Goal: Task Accomplishment & Management: Manage account settings

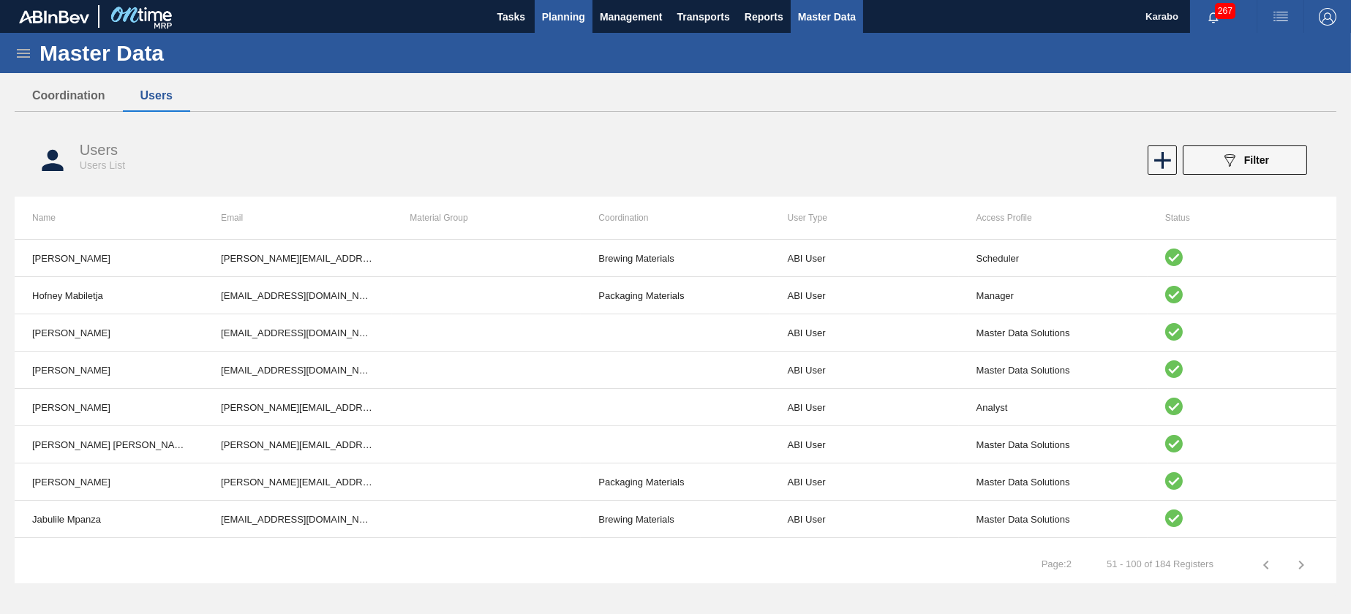
click at [548, 24] on span "Planning" at bounding box center [563, 17] width 43 height 18
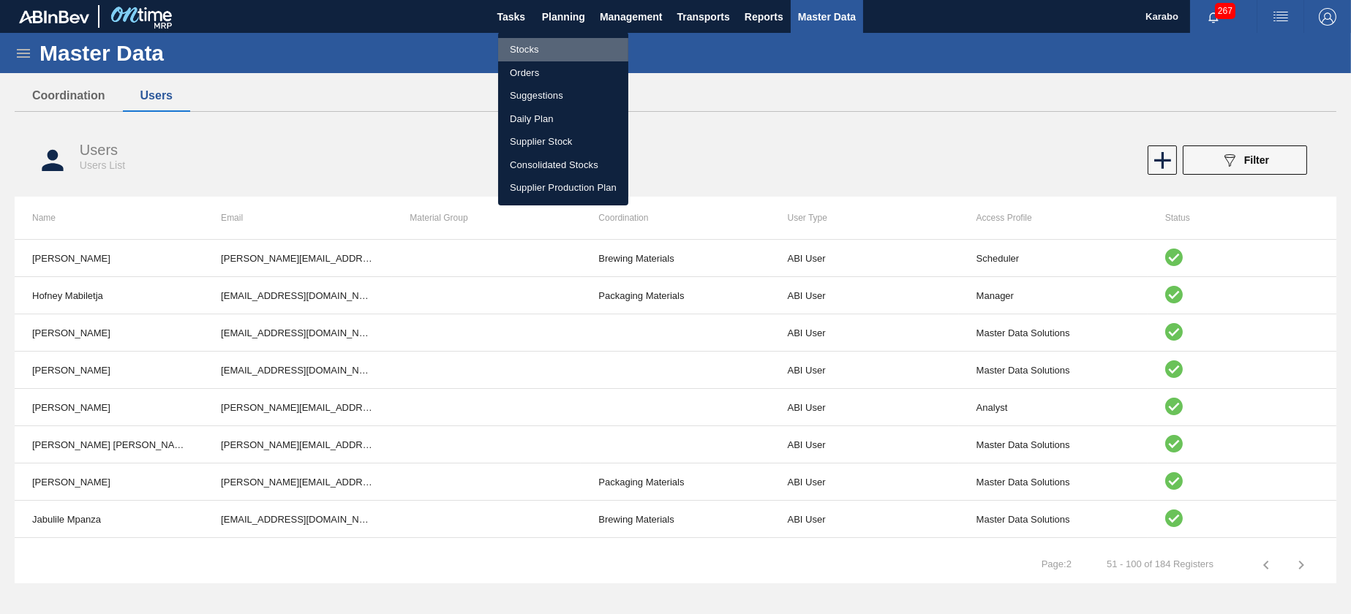
click at [548, 41] on li "Stocks" at bounding box center [563, 49] width 130 height 23
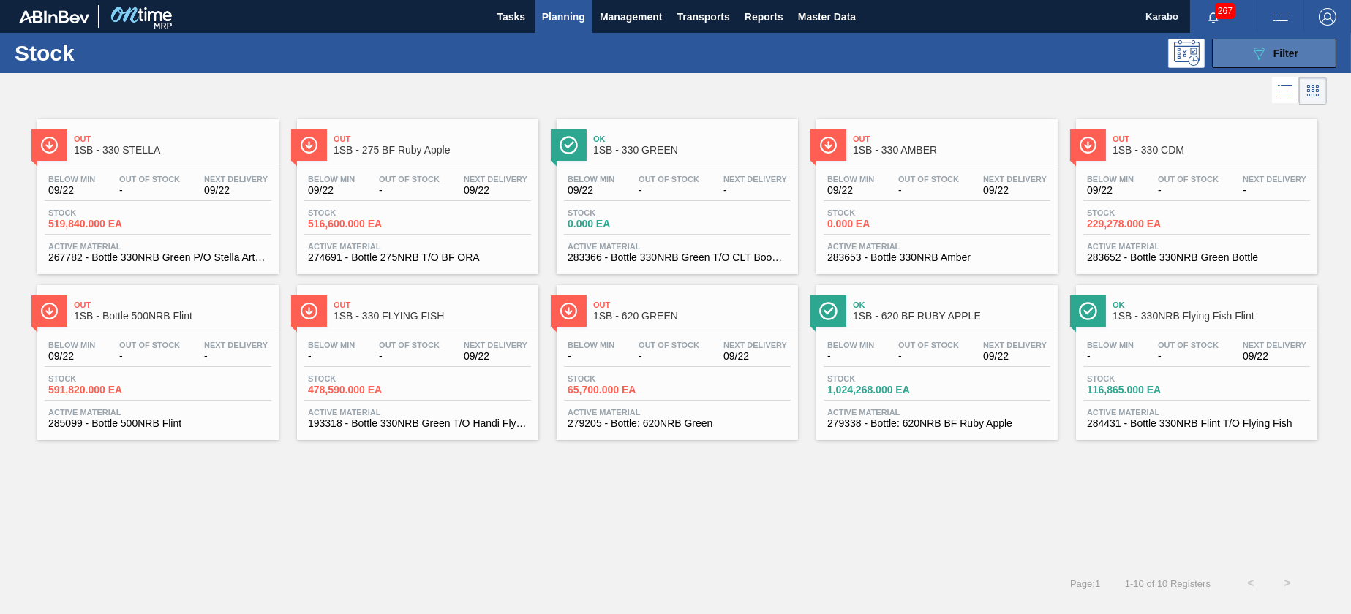
click at [1261, 53] on icon at bounding box center [1258, 54] width 11 height 12
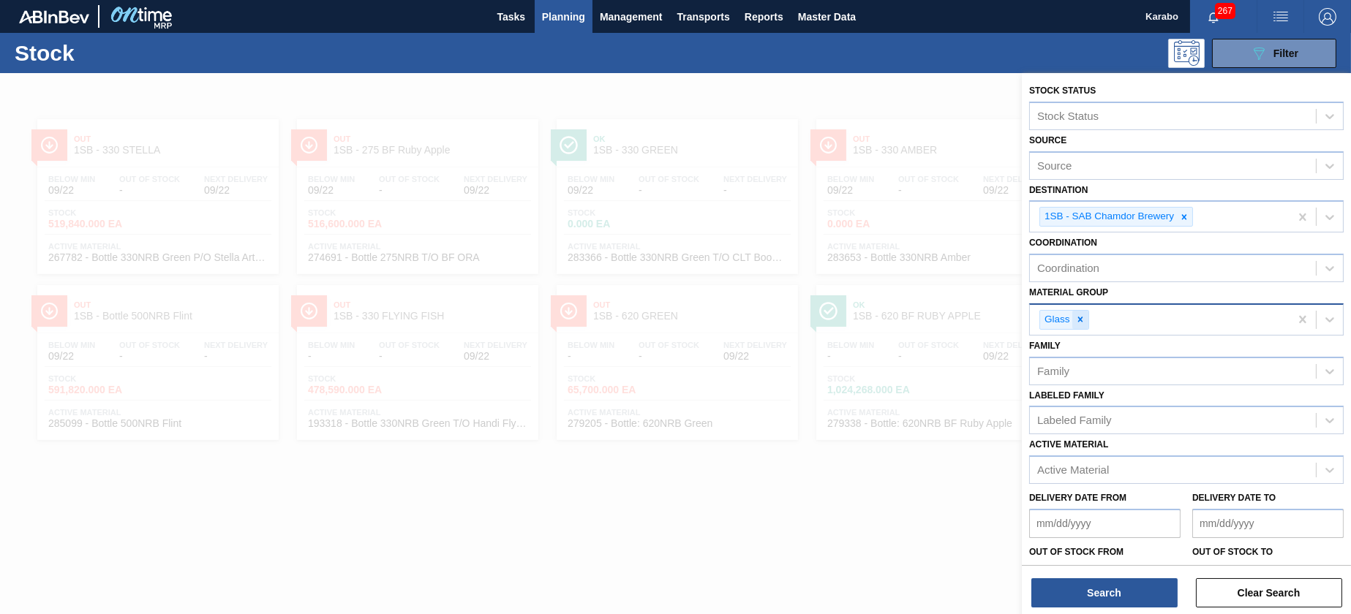
click at [1082, 321] on icon at bounding box center [1080, 319] width 10 height 10
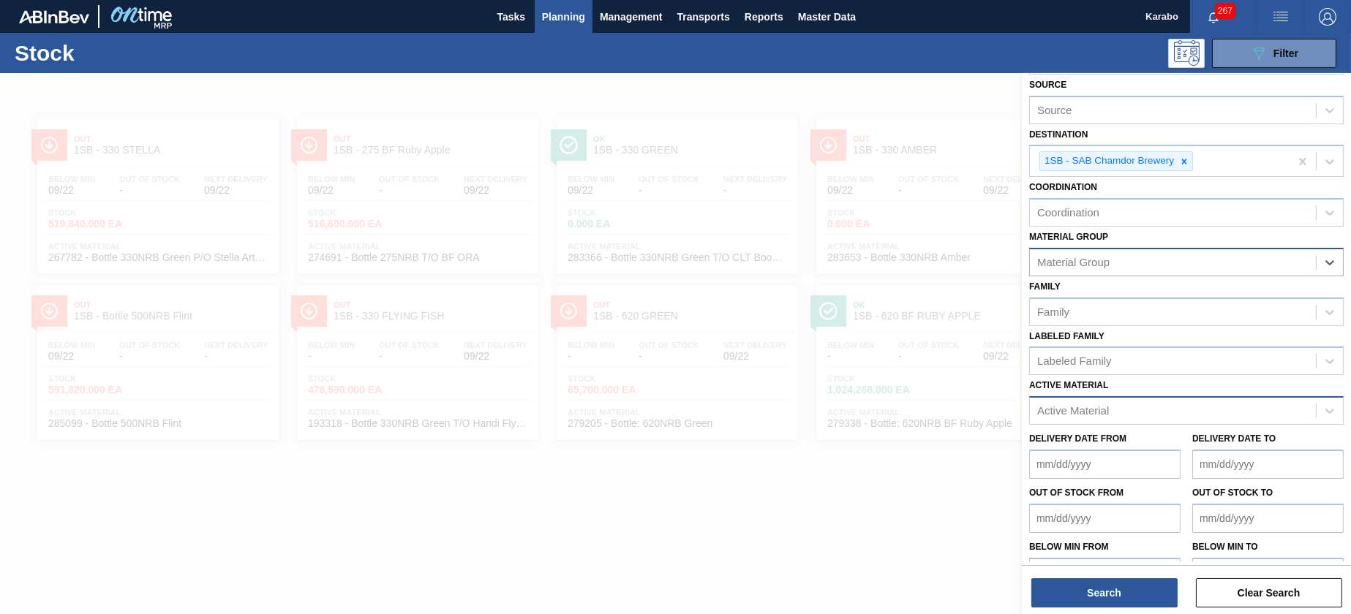
scroll to position [86, 0]
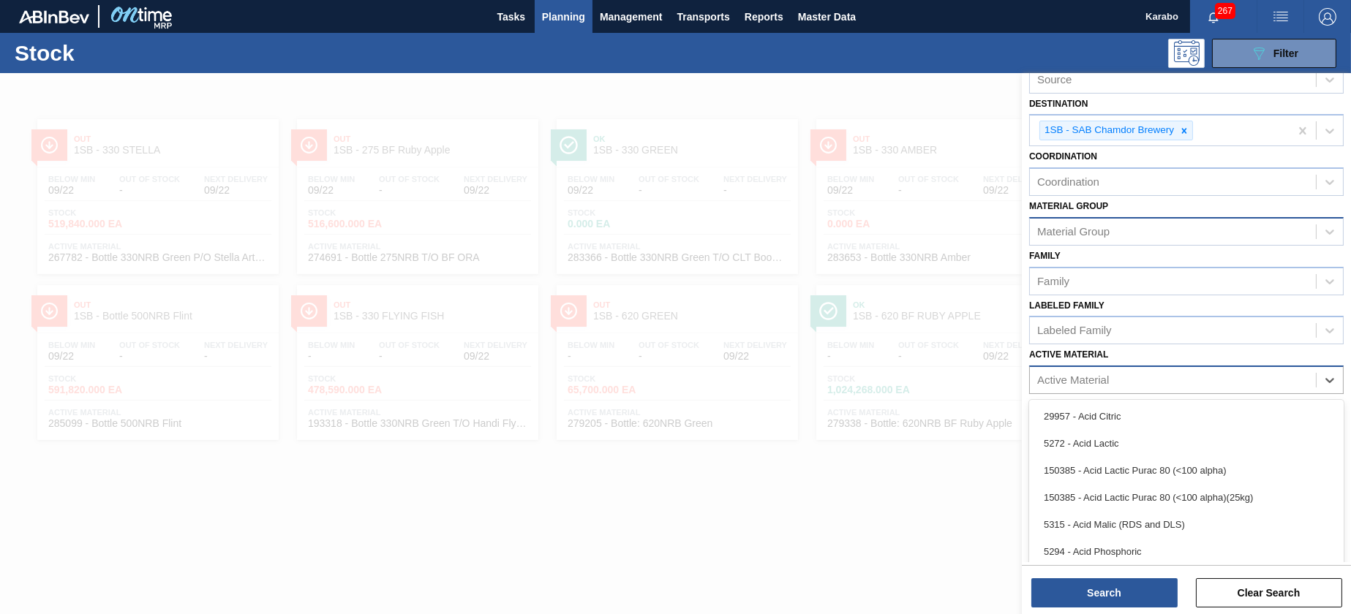
click at [1110, 376] on div "Active Material" at bounding box center [1173, 380] width 286 height 21
click at [1136, 380] on div "Active Material" at bounding box center [1173, 380] width 286 height 21
paste Material "68289"
type Material "68289"
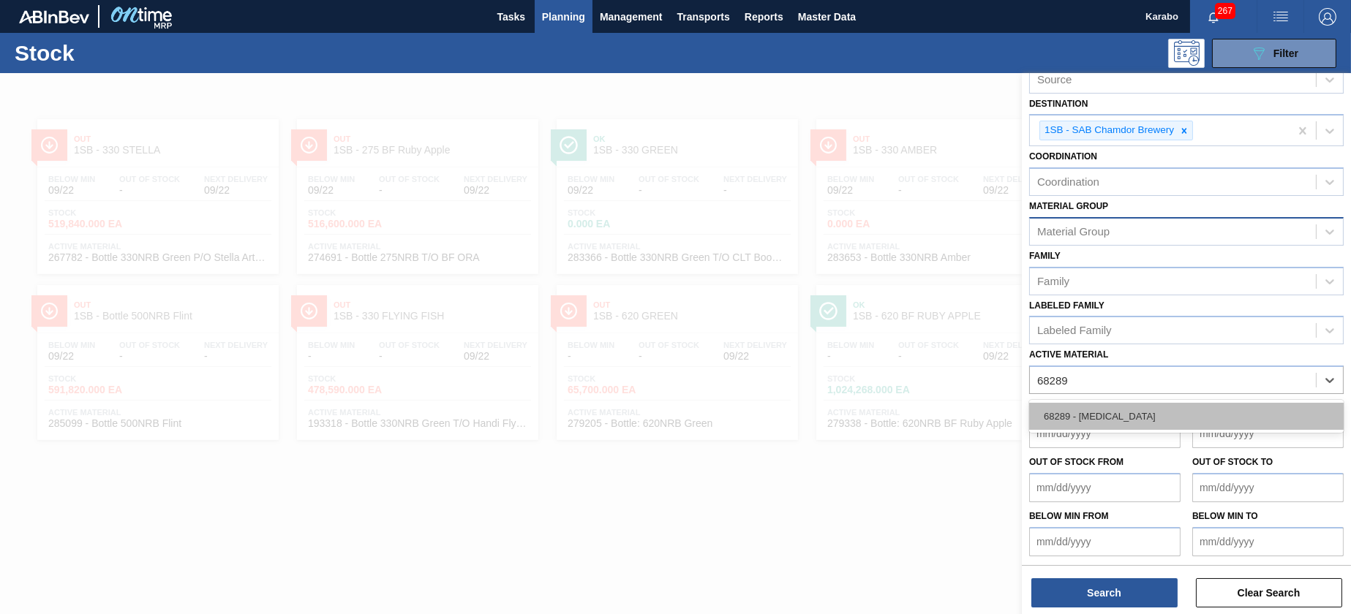
click at [1139, 419] on div "68289 - [MEDICAL_DATA]" at bounding box center [1186, 416] width 314 height 27
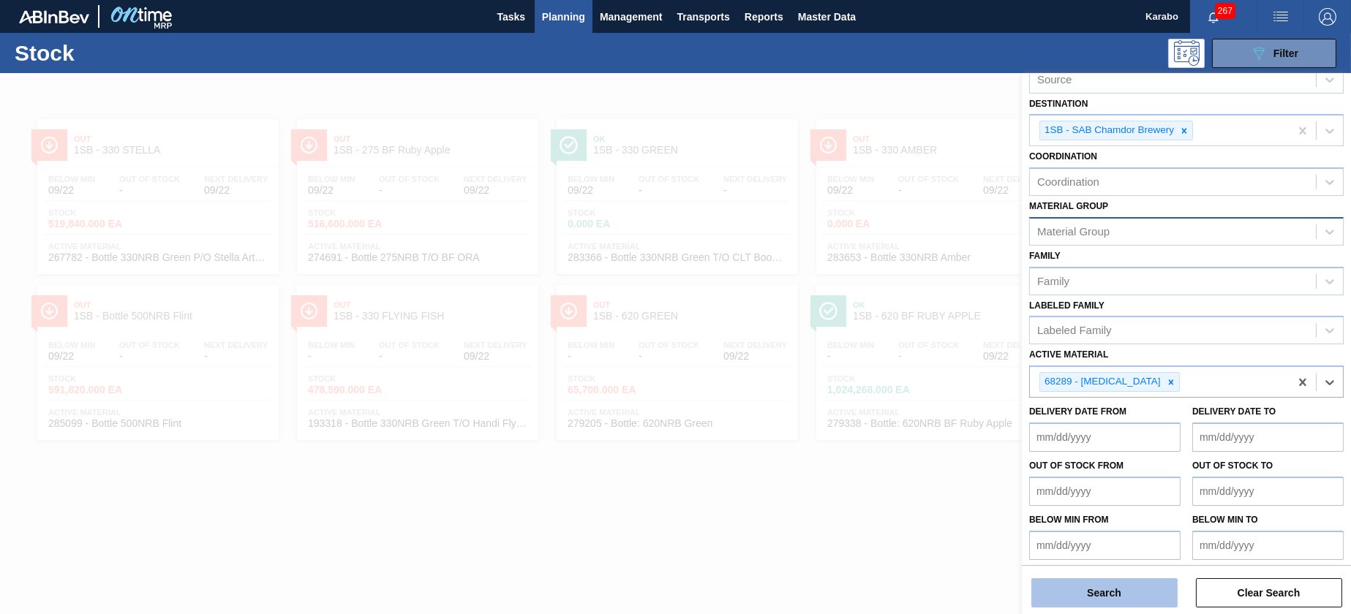
click at [1124, 584] on button "Search" at bounding box center [1104, 592] width 146 height 29
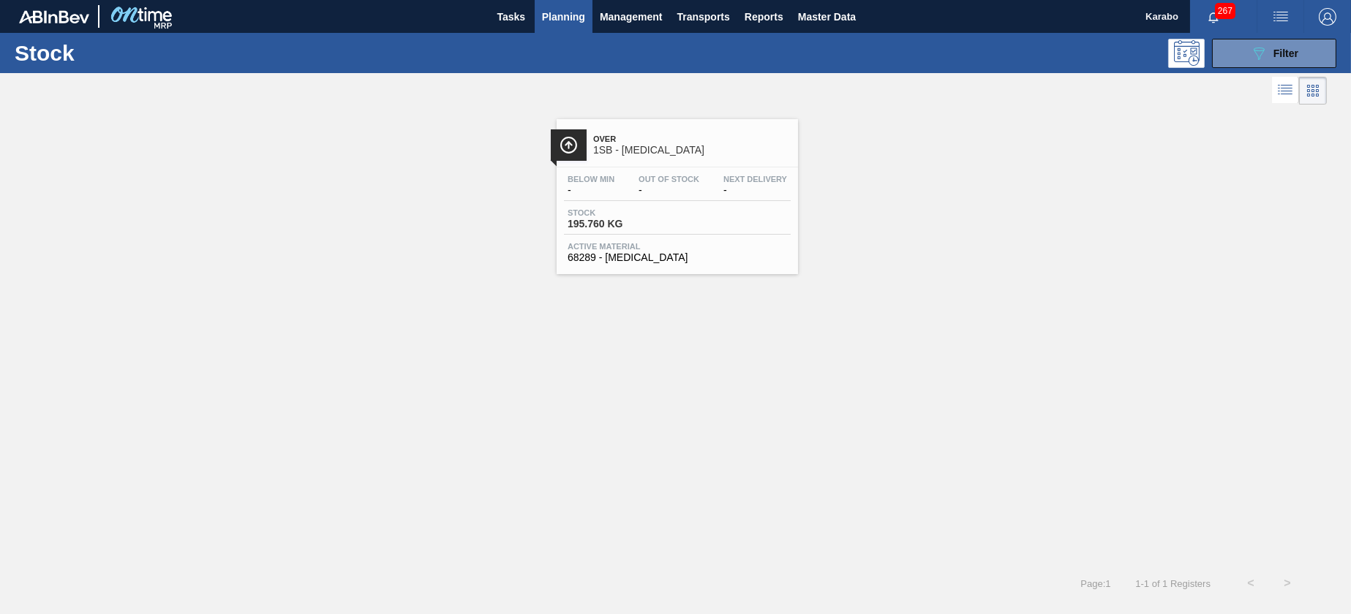
click at [748, 248] on span "Active Material" at bounding box center [676, 246] width 219 height 9
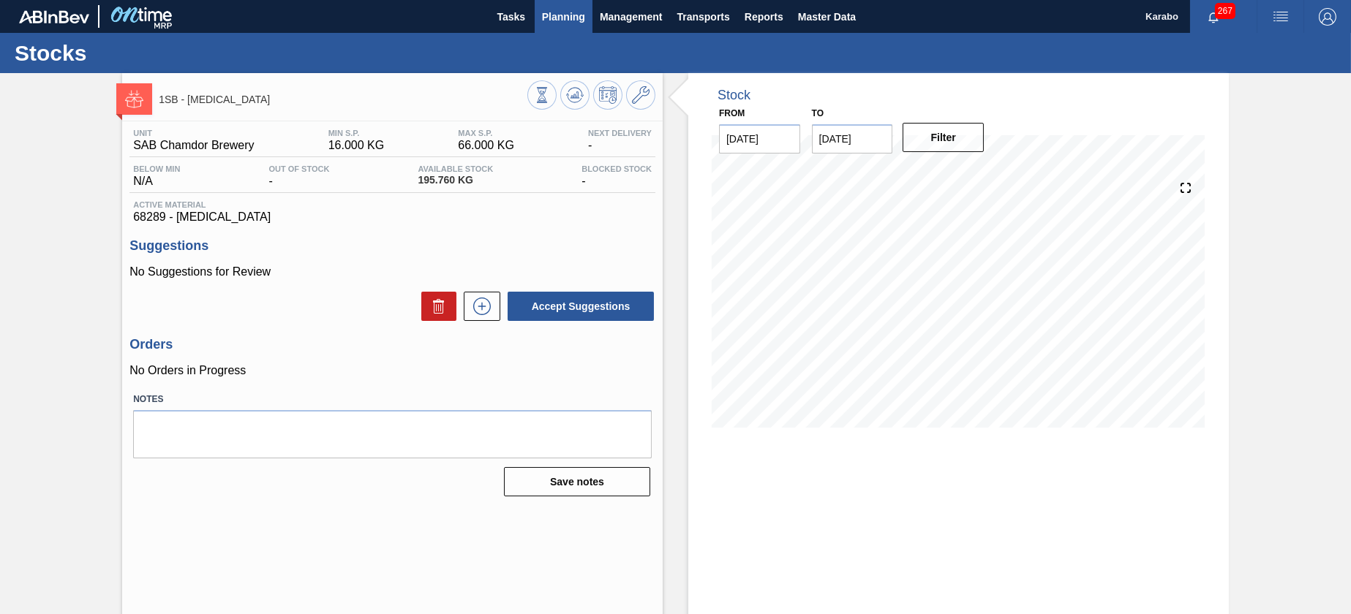
click at [554, 11] on span "Planning" at bounding box center [563, 17] width 43 height 18
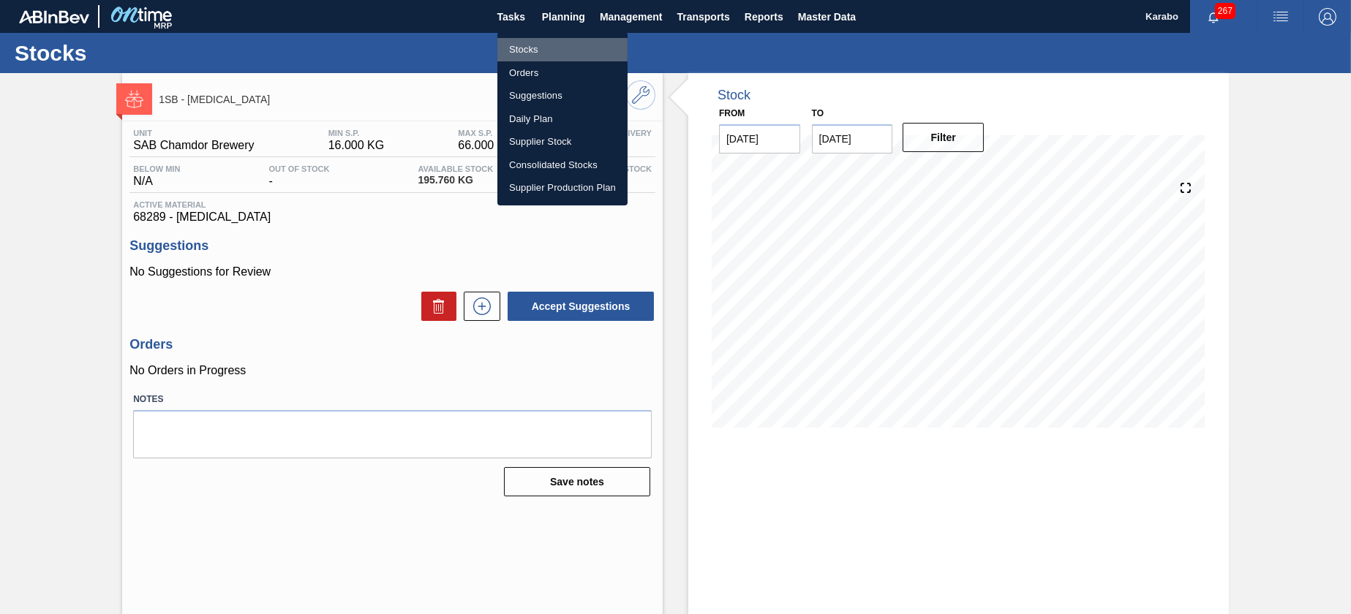
drag, startPoint x: 561, startPoint y: 53, endPoint x: 891, endPoint y: 56, distance: 330.5
click at [562, 50] on li "Stocks" at bounding box center [562, 49] width 130 height 23
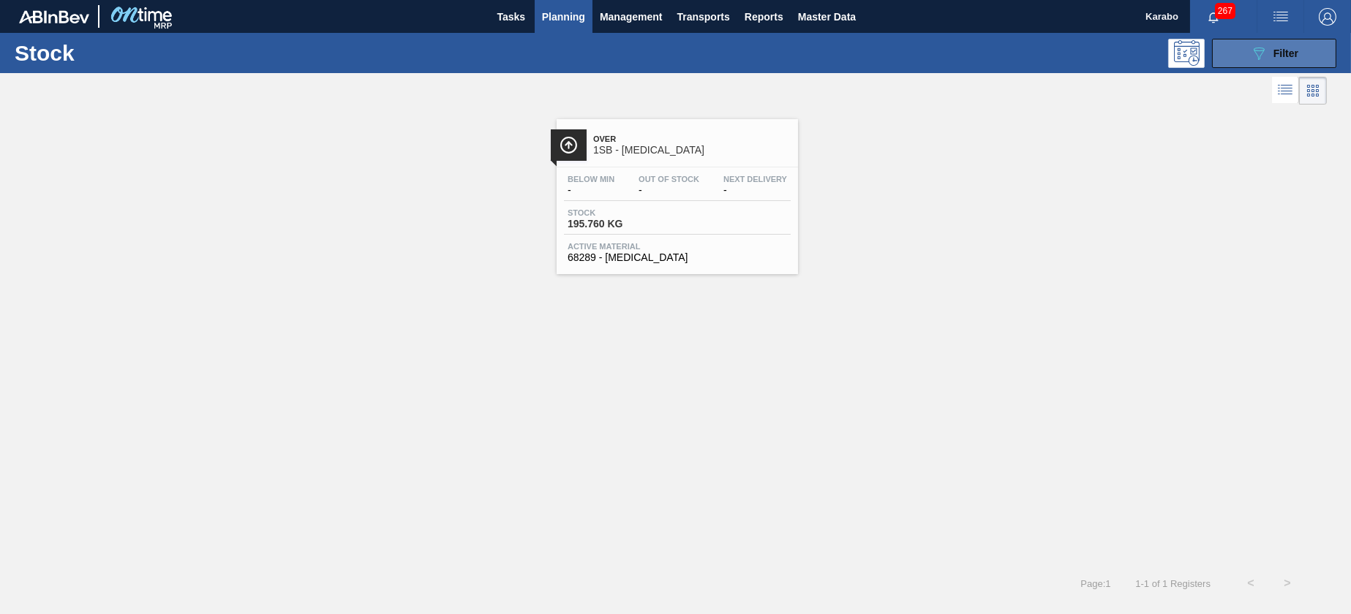
click at [1248, 50] on button "089F7B8B-B2A5-4AFE-B5C0-19BA573D28AC Filter" at bounding box center [1274, 53] width 124 height 29
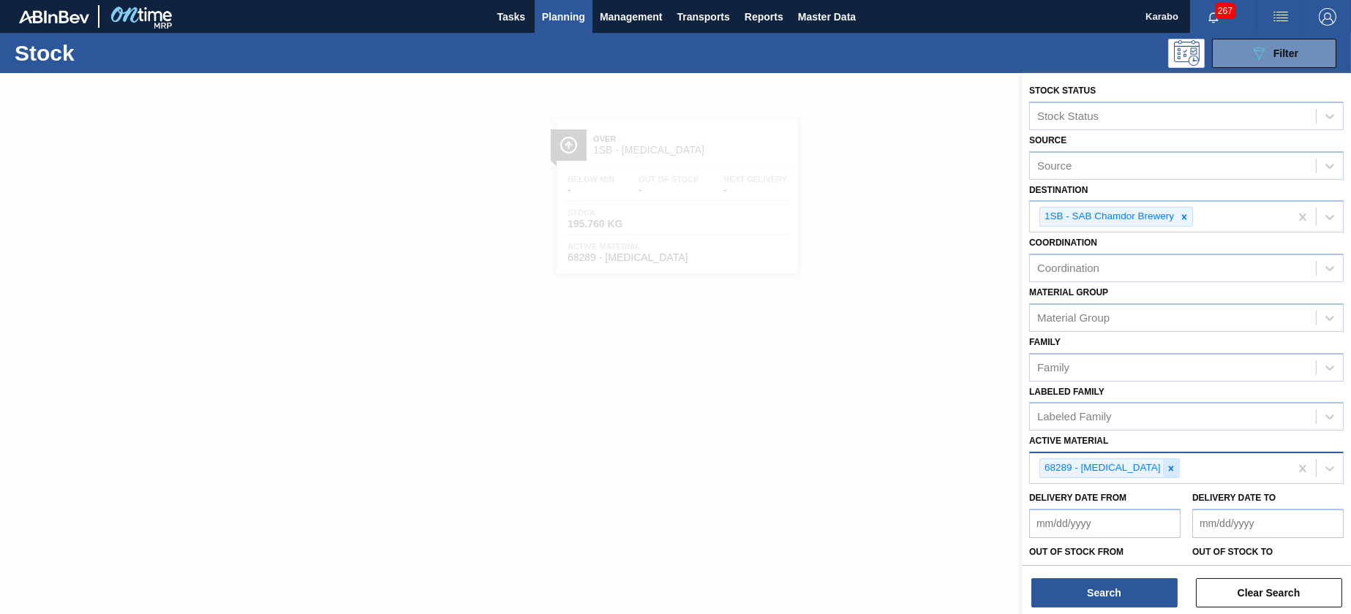
click at [1170, 469] on icon at bounding box center [1171, 469] width 10 height 10
paste Material "6320"
type Material "6320"
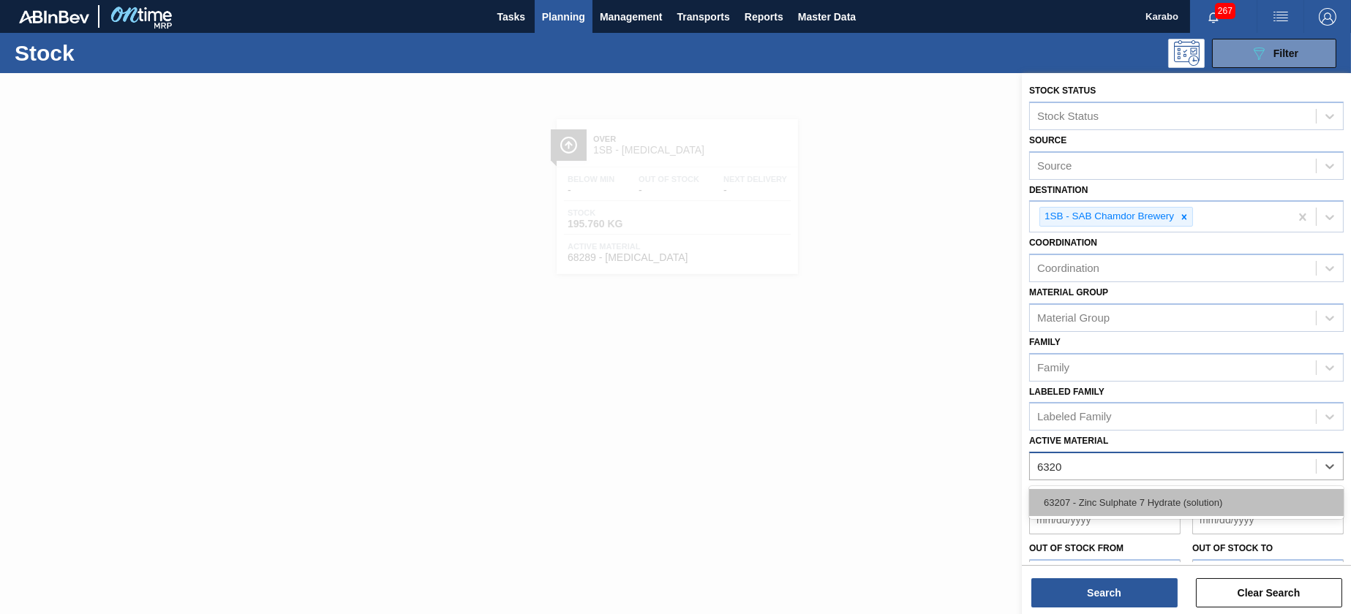
click at [1151, 501] on div "63207 - Zinc Sulphate 7 Hydrate (solution)" at bounding box center [1186, 502] width 314 height 27
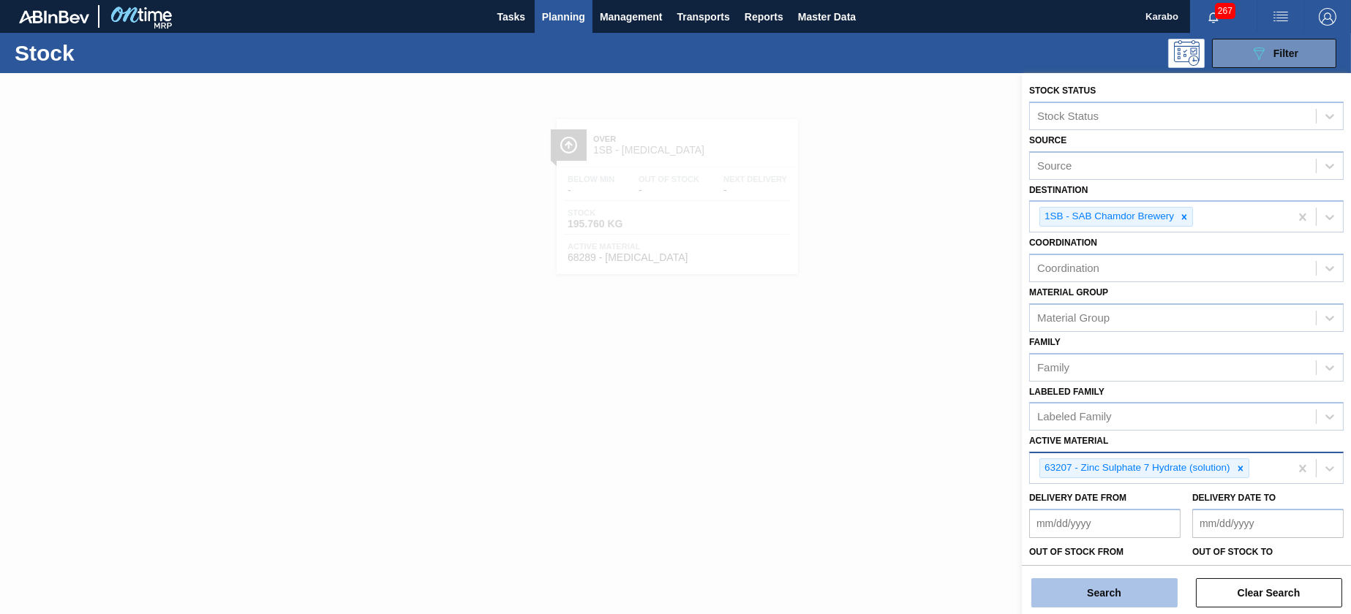
click at [1102, 587] on button "Search" at bounding box center [1104, 592] width 146 height 29
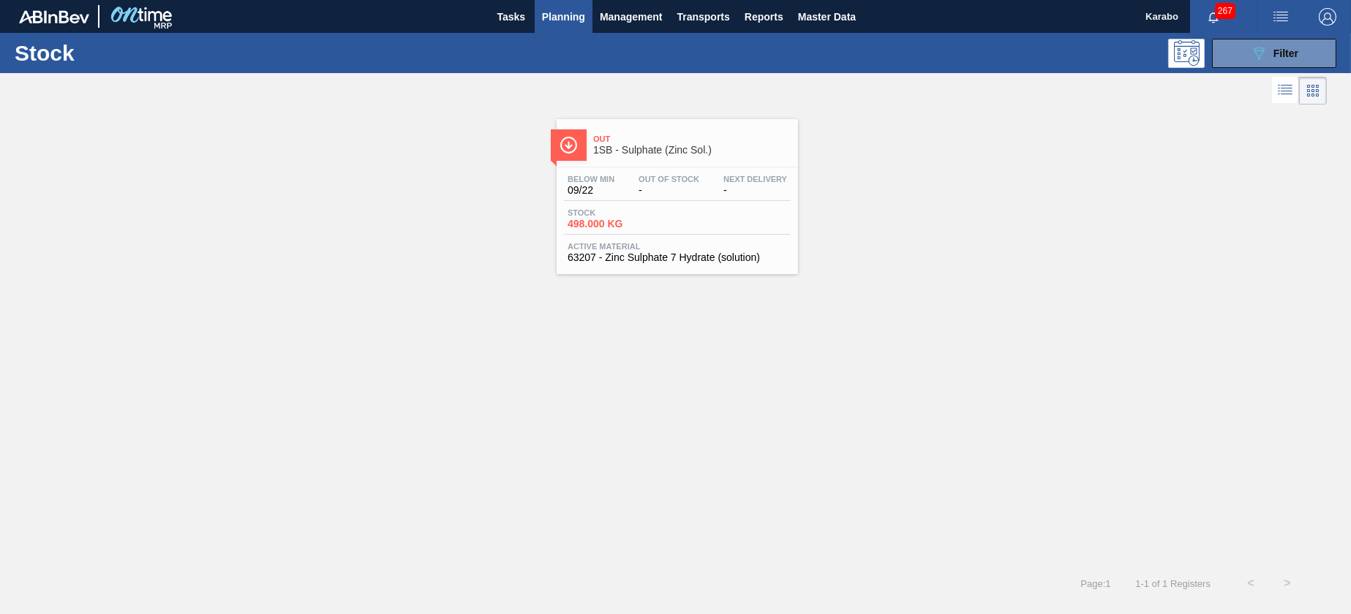
click at [705, 247] on span "Active Material" at bounding box center [676, 246] width 219 height 9
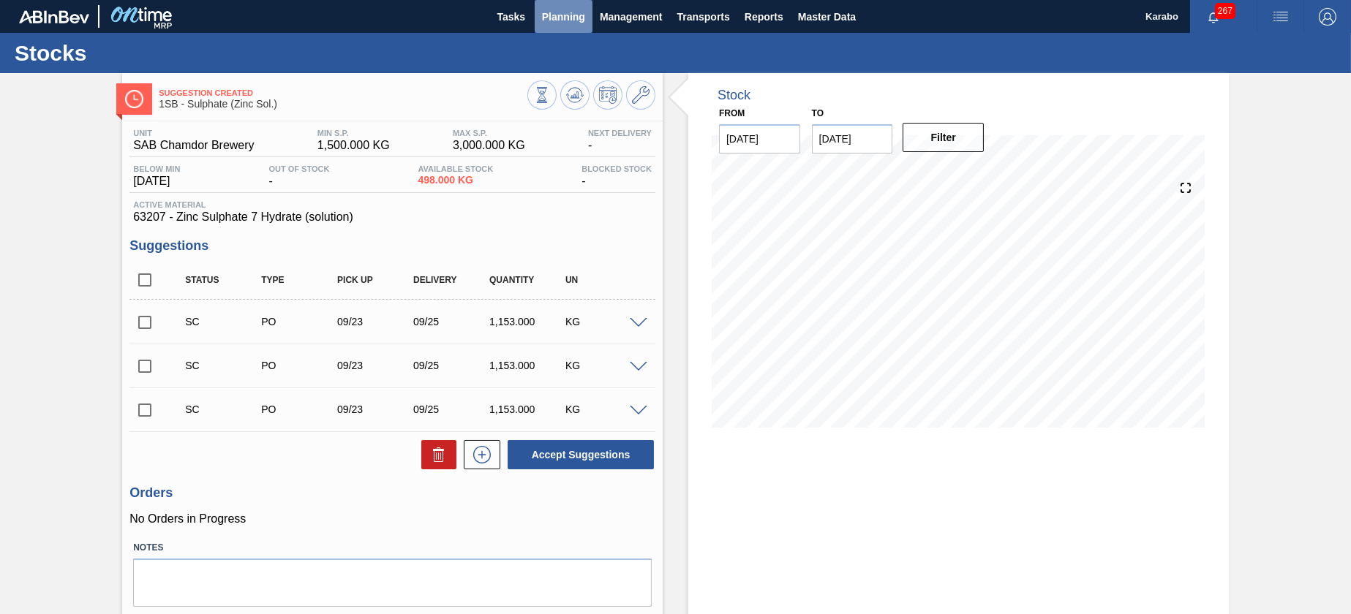
click at [579, 21] on span "Planning" at bounding box center [563, 17] width 43 height 18
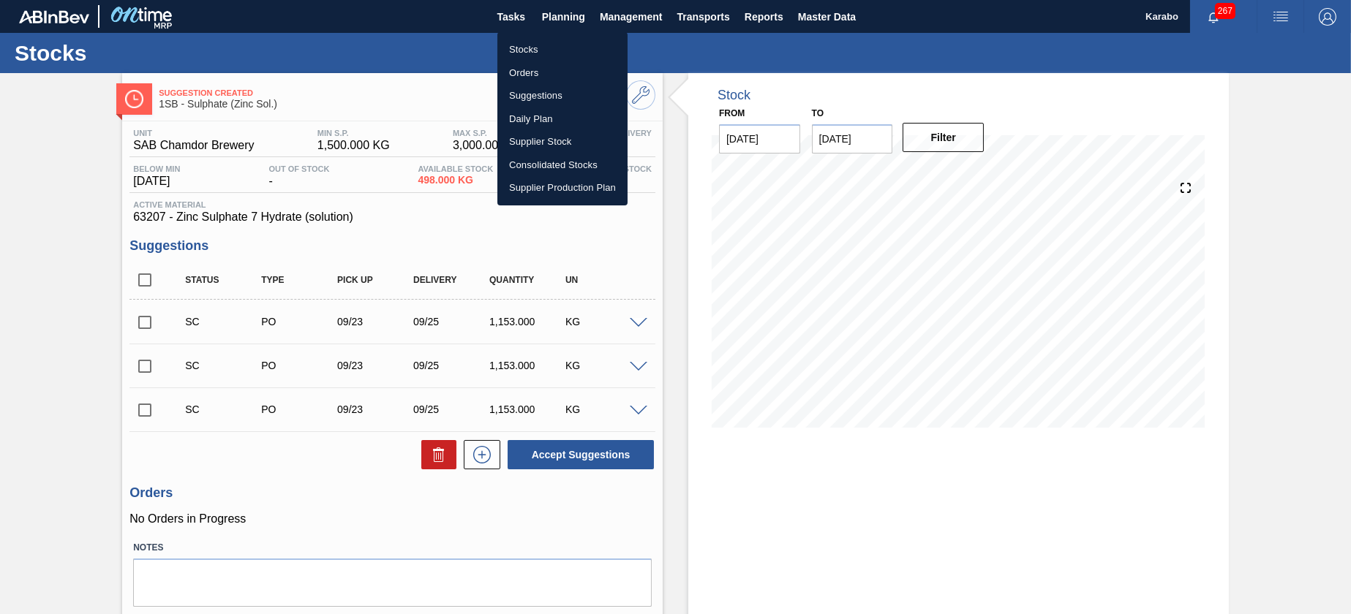
click at [570, 45] on li "Stocks" at bounding box center [562, 49] width 130 height 23
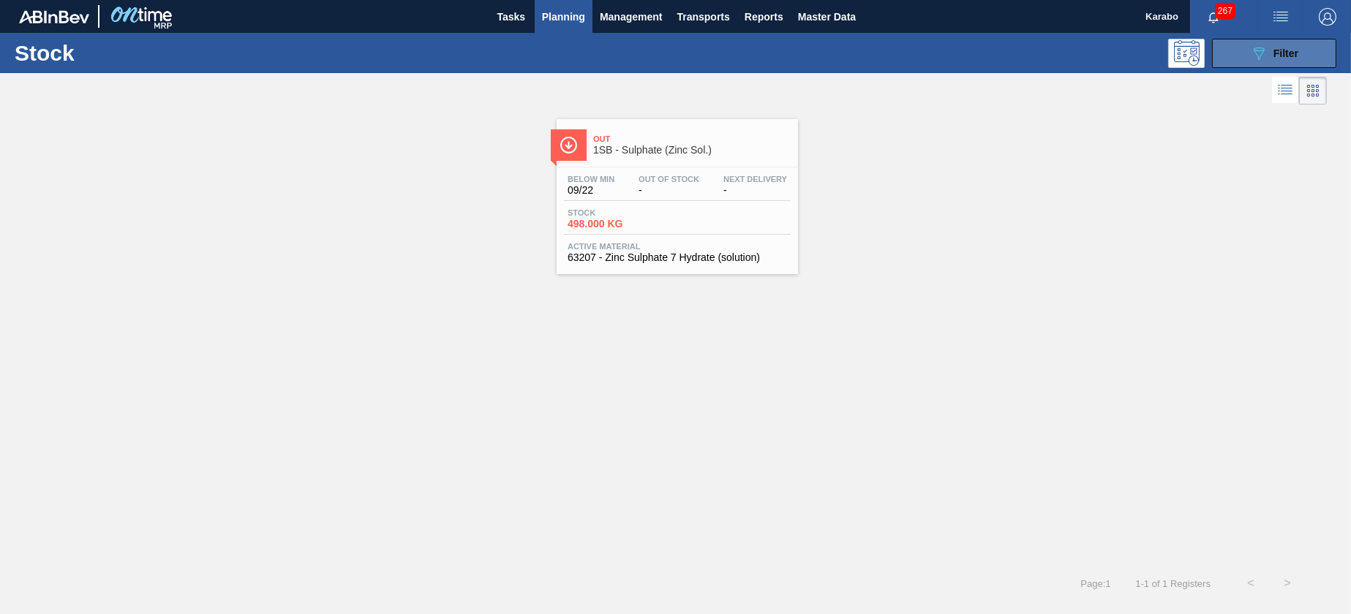
click at [1224, 60] on button "089F7B8B-B2A5-4AFE-B5C0-19BA573D28AC Filter" at bounding box center [1274, 53] width 124 height 29
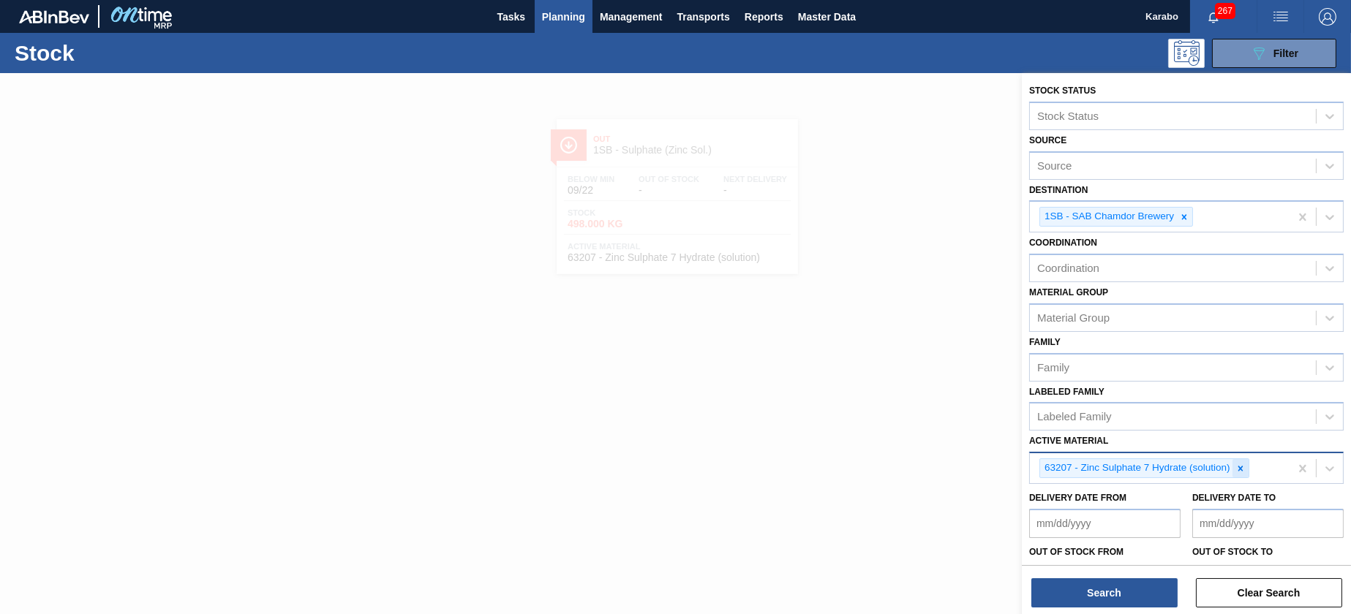
click at [1238, 467] on icon at bounding box center [1240, 469] width 10 height 10
paste Material "141326"
type Material "141326"
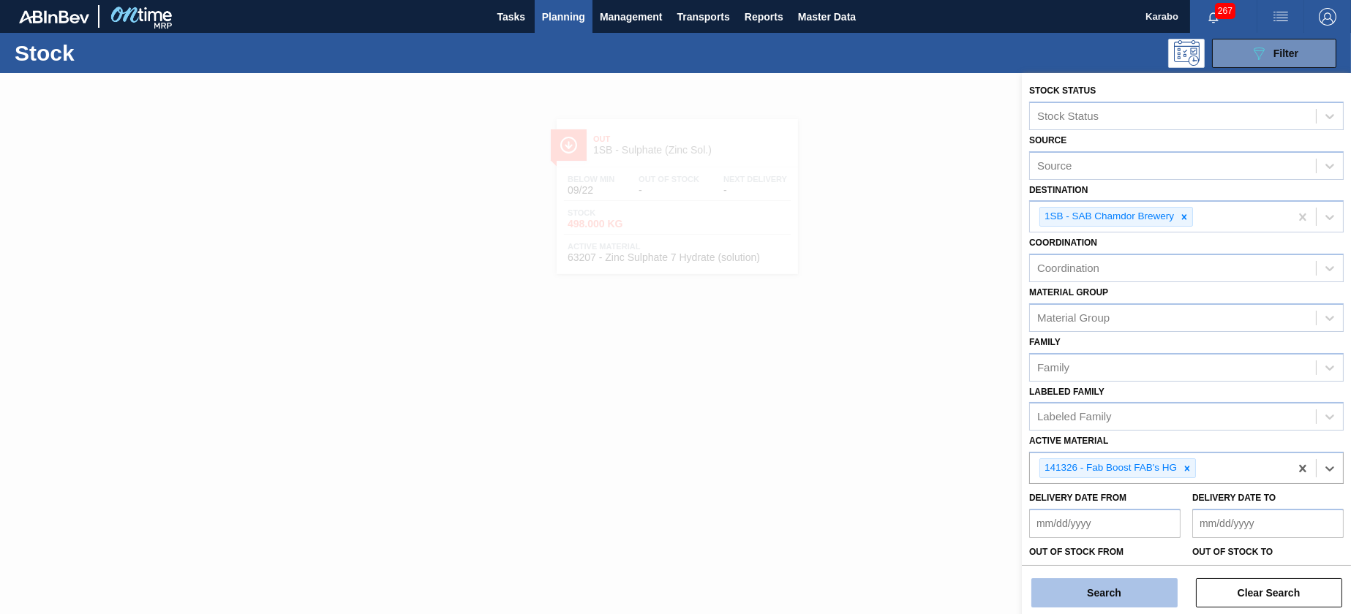
click at [1147, 589] on button "Search" at bounding box center [1104, 592] width 146 height 29
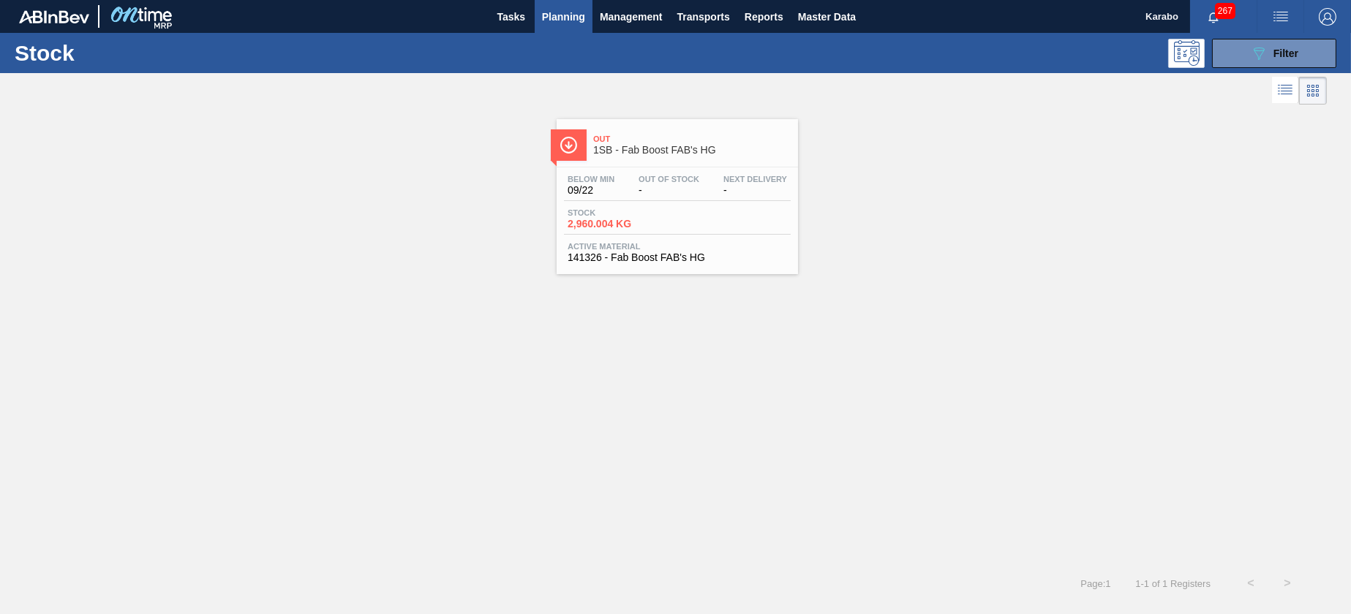
click at [654, 230] on div "Stock 2,960.004 KG" at bounding box center [677, 221] width 227 height 26
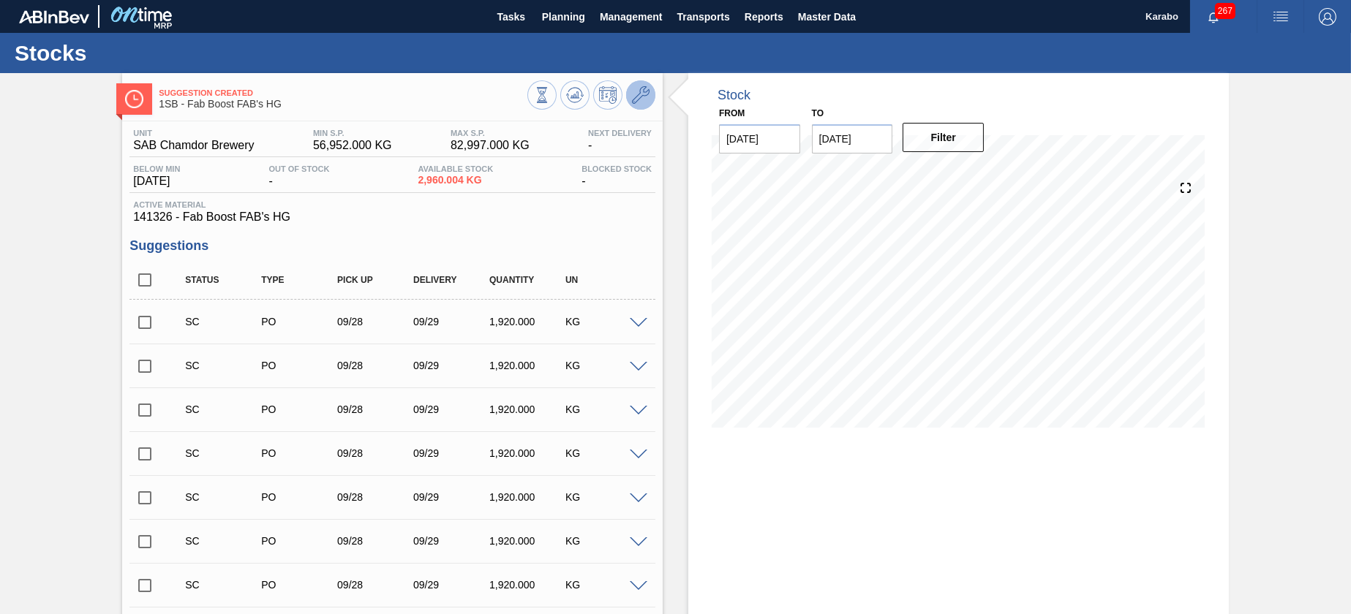
click at [635, 97] on icon at bounding box center [641, 95] width 18 height 18
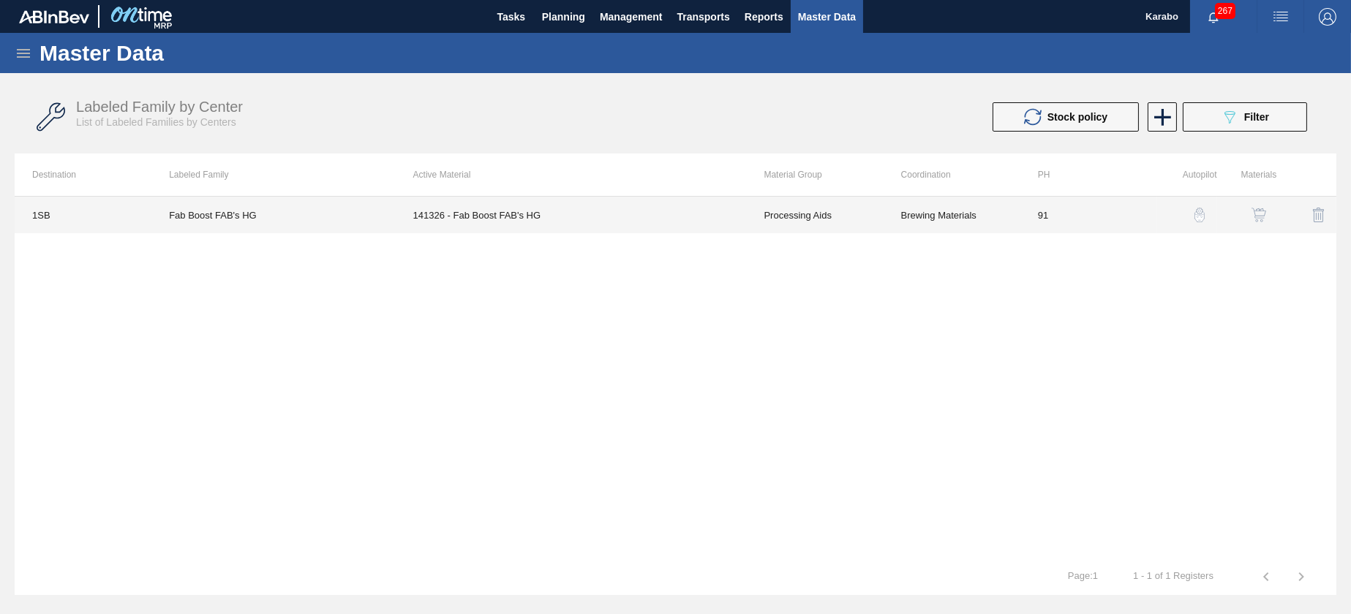
click at [581, 211] on td "141326 - Fab Boost FAB's HG" at bounding box center [571, 215] width 351 height 37
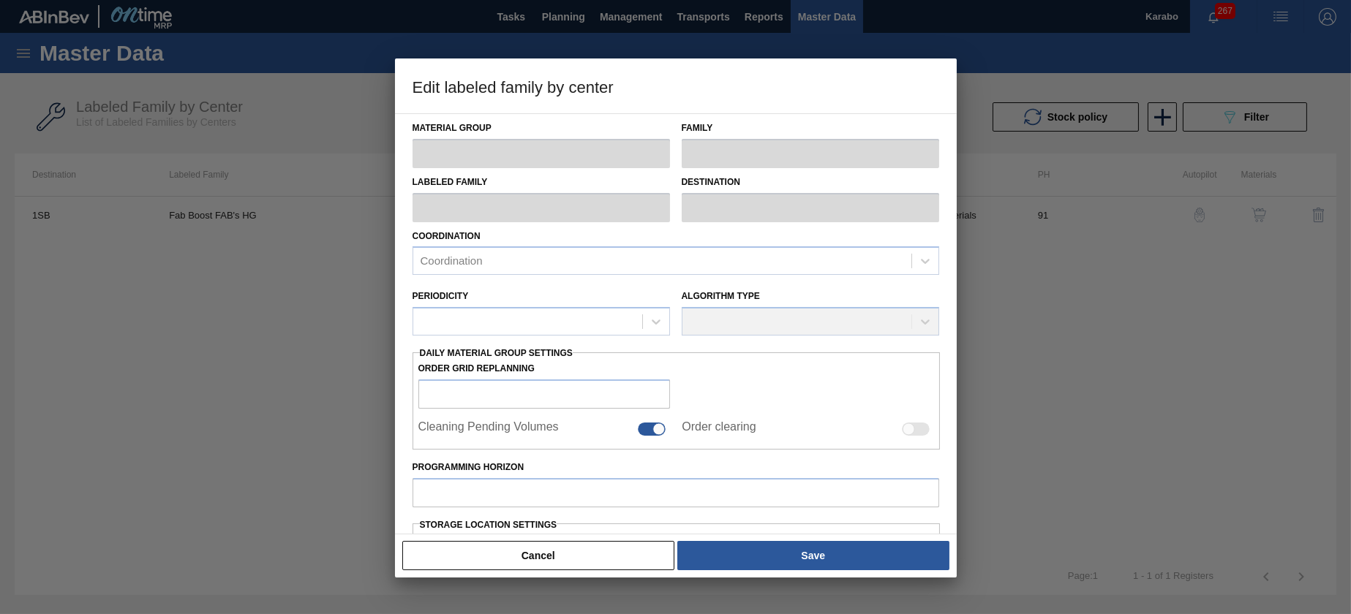
type input "Processing Aids"
type input "Fab Boost"
type input "Fab Boost FAB's HG"
type input "1SB - SAB Chamdor Brewery"
type input "91"
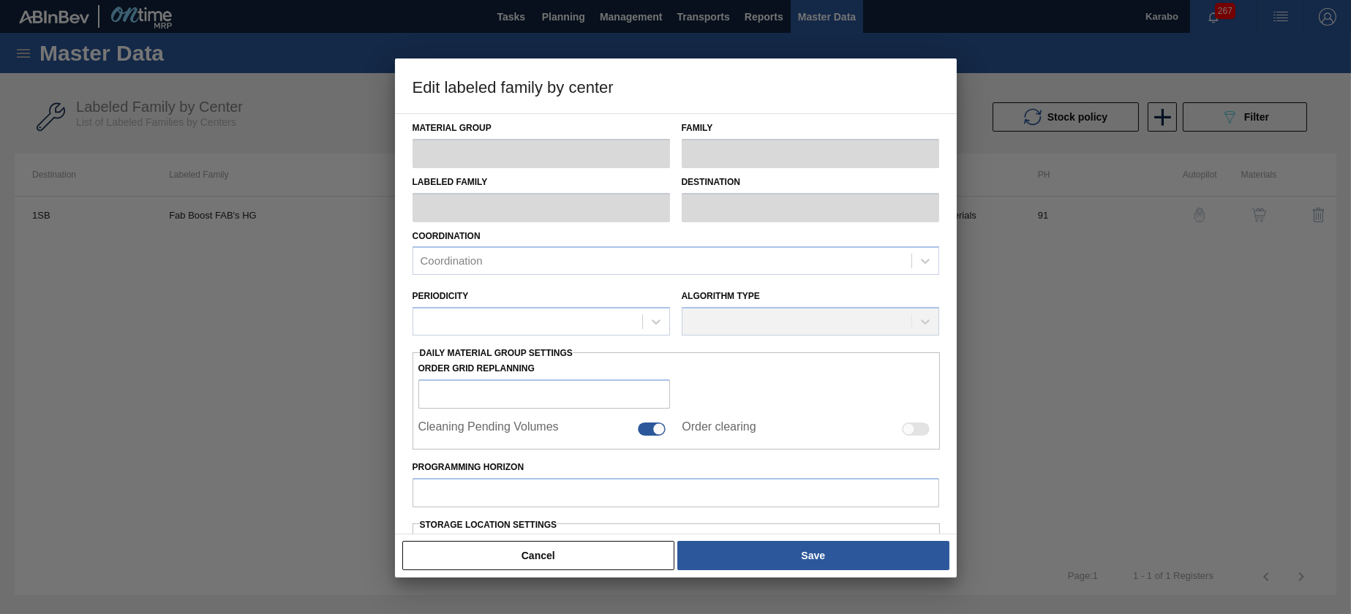
type input "56,952"
type input "82,997"
type input "100"
type input "82,997.000"
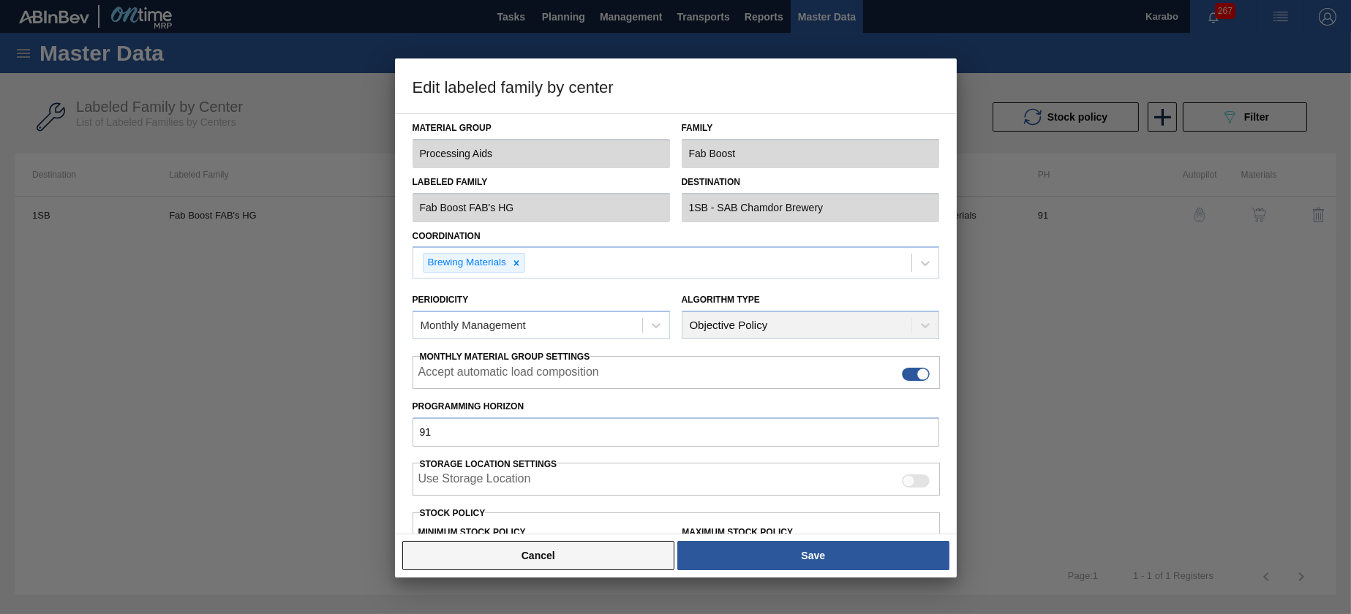
click at [558, 542] on button "Cancel" at bounding box center [538, 555] width 273 height 29
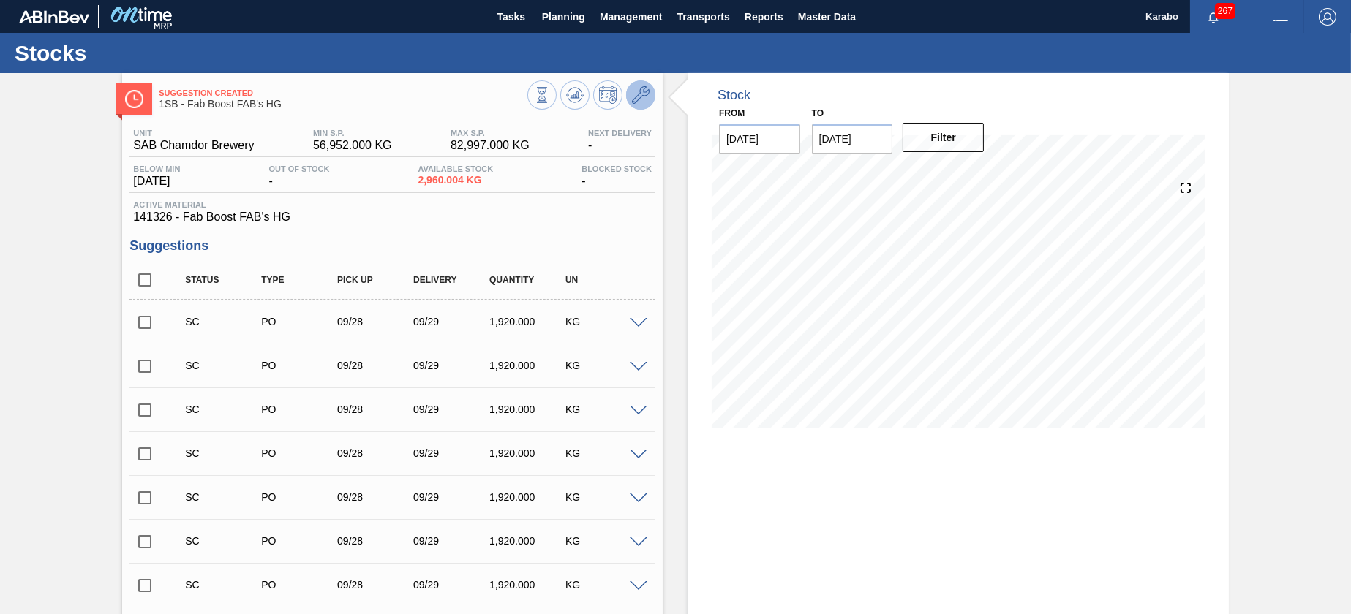
click at [633, 92] on icon at bounding box center [641, 95] width 18 height 18
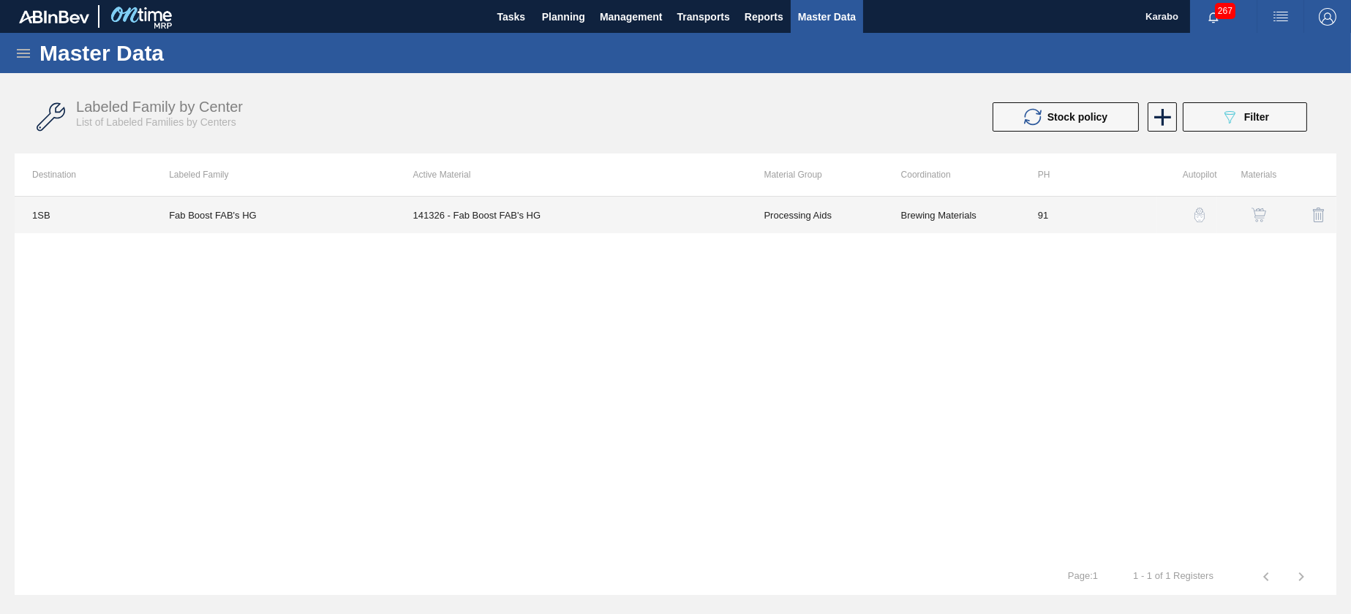
click at [760, 208] on td "Processing Aids" at bounding box center [814, 215] width 137 height 37
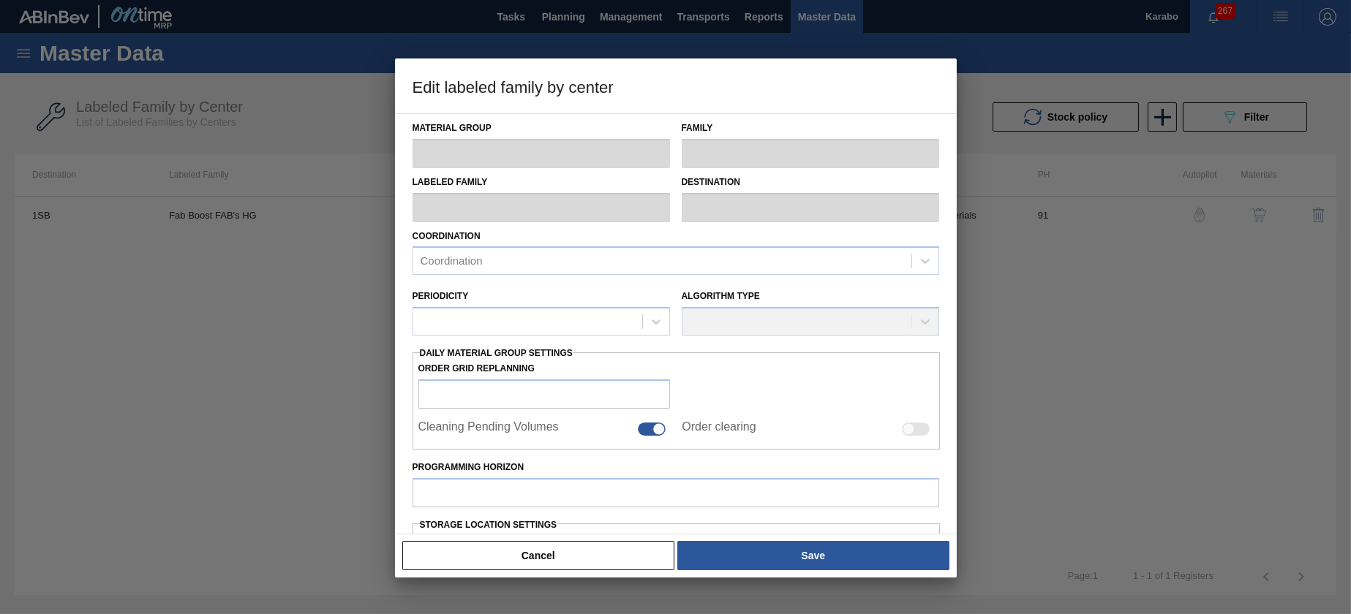
type input "Processing Aids"
type input "Fab Boost"
type input "Fab Boost FAB's HG"
type input "1SB - SAB Chamdor Brewery"
type input "91"
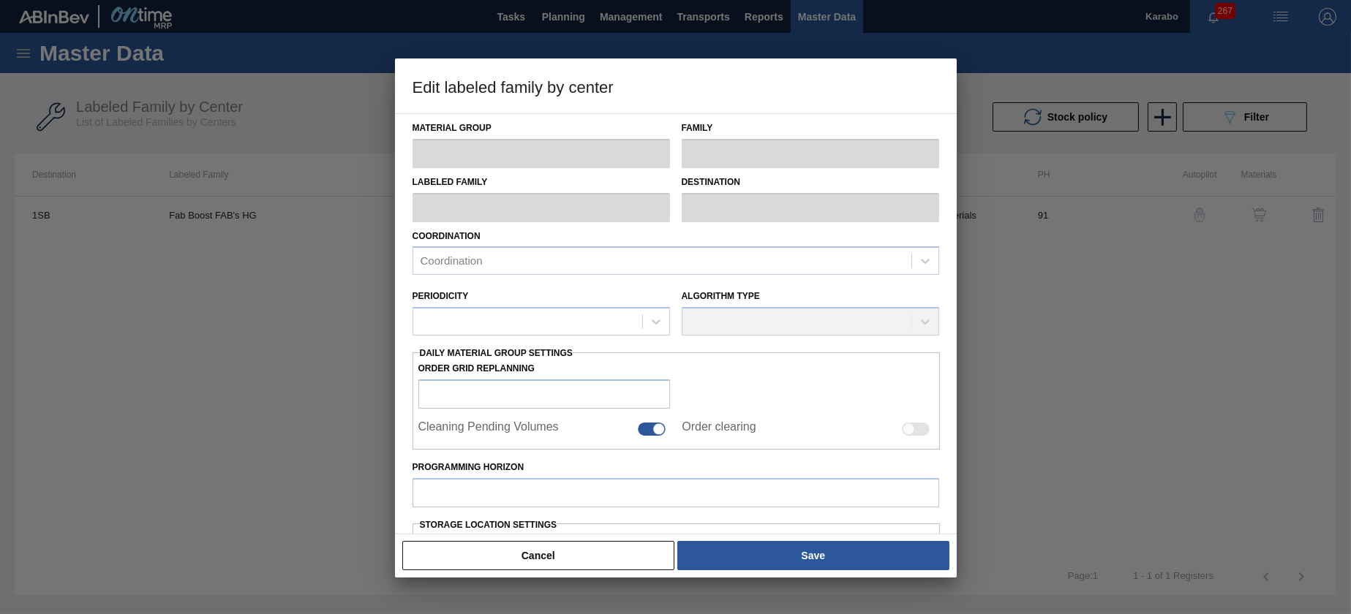
type input "56,952"
type input "82,997"
type input "100"
type input "82,997.000"
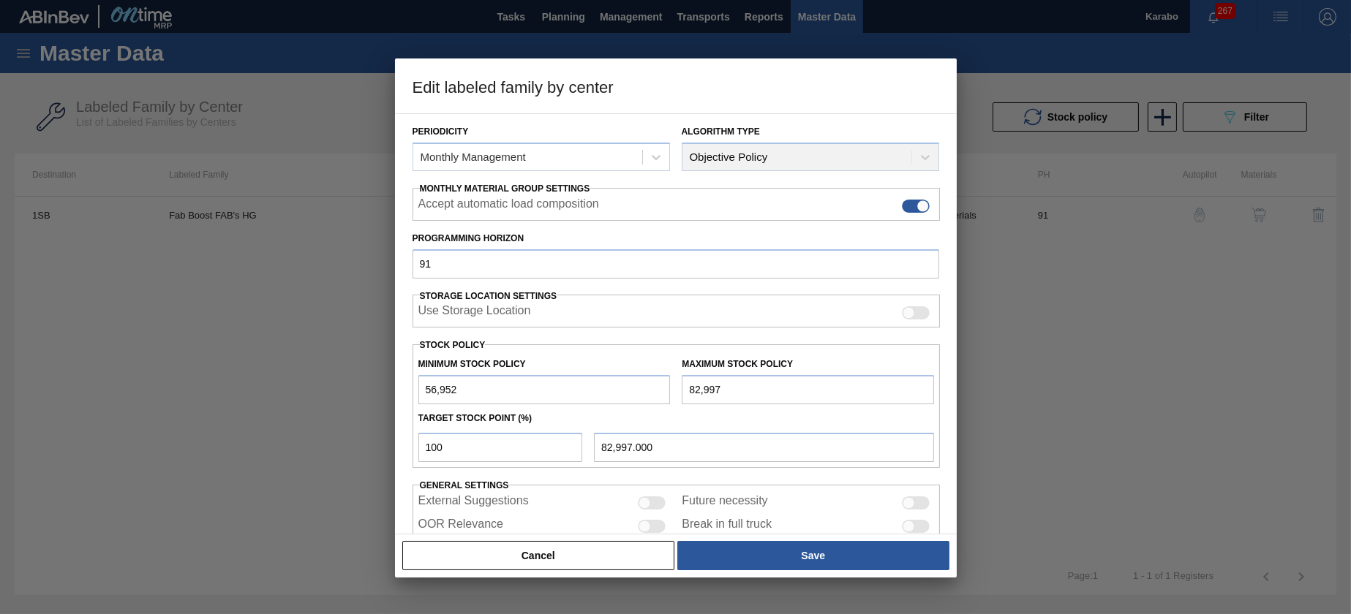
scroll to position [219, 0]
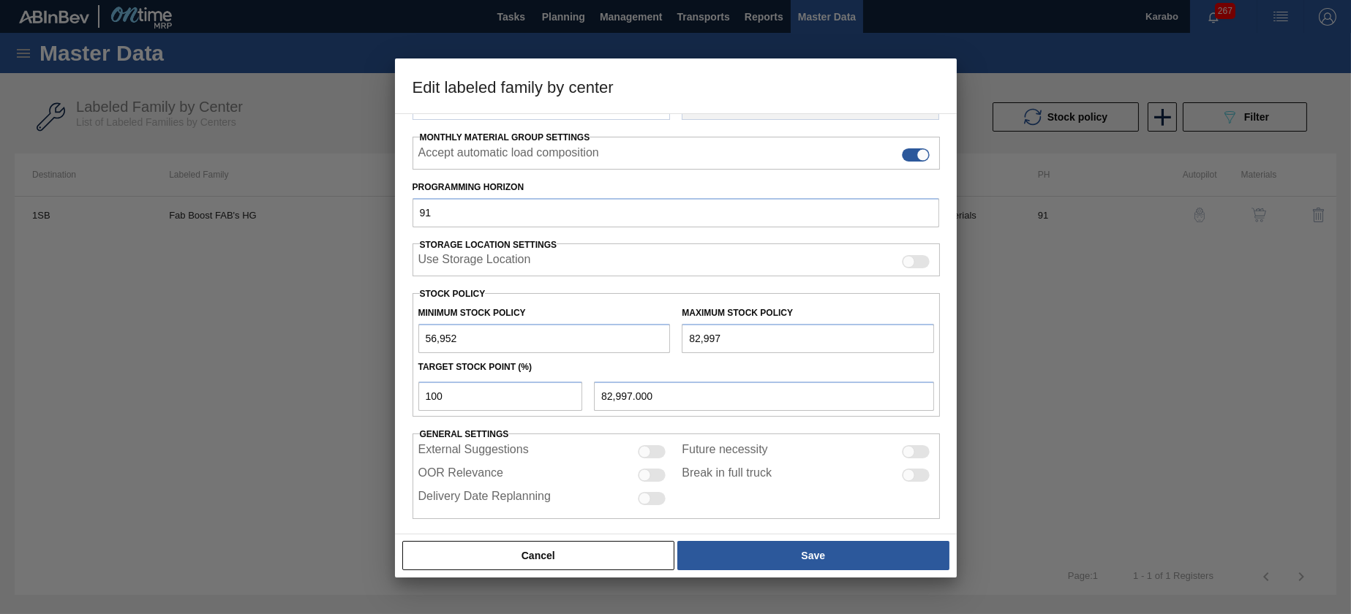
drag, startPoint x: 744, startPoint y: 337, endPoint x: 750, endPoint y: 350, distance: 13.7
click at [744, 336] on input "82,997" at bounding box center [808, 338] width 252 height 29
type input "8,299"
type input "8,299.000"
type input "8,299"
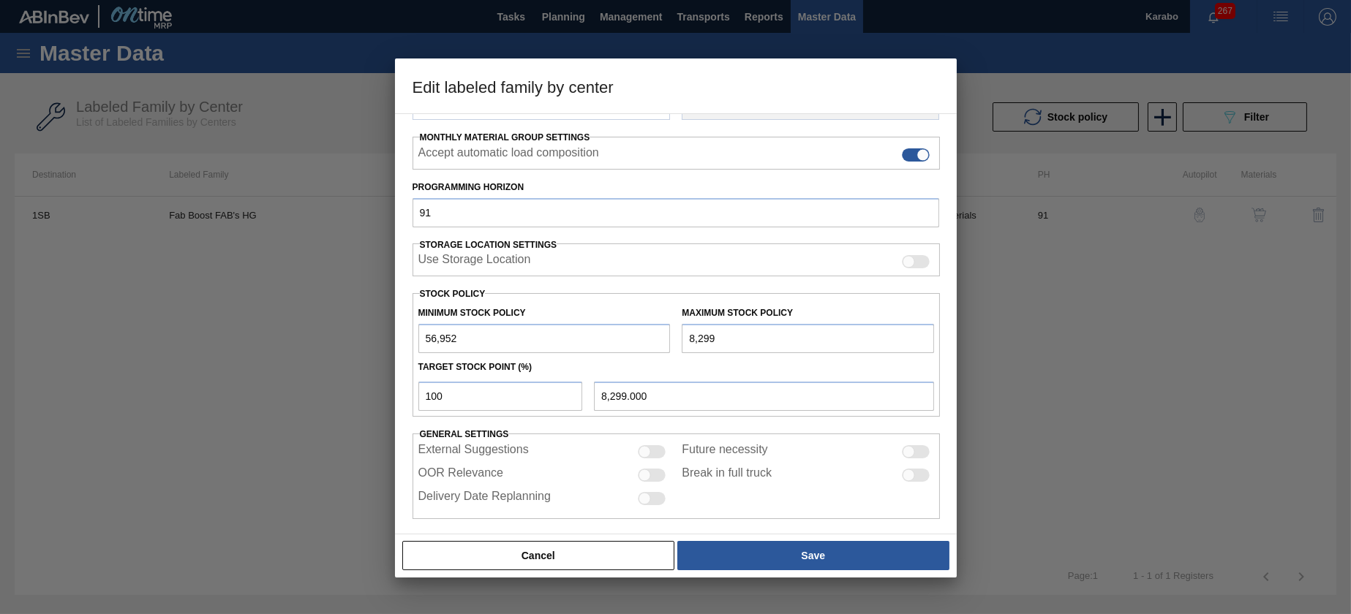
click at [511, 336] on input "56,952" at bounding box center [544, 338] width 252 height 29
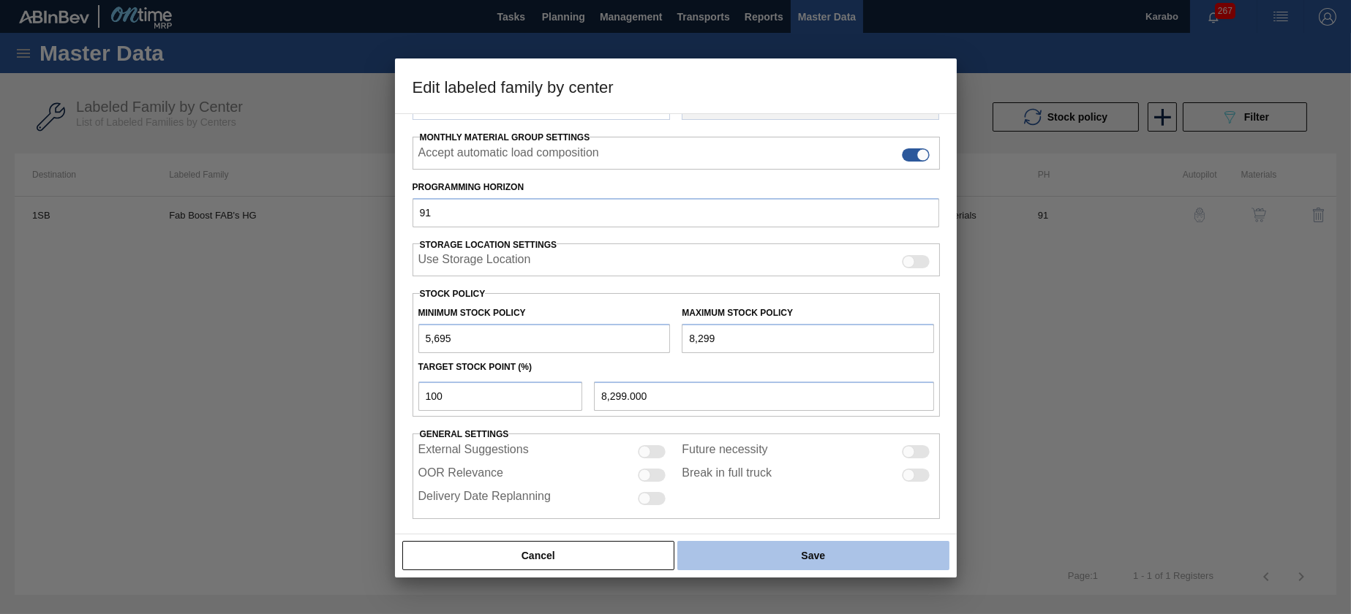
type input "5,695"
click at [746, 556] on button "Save" at bounding box center [812, 555] width 271 height 29
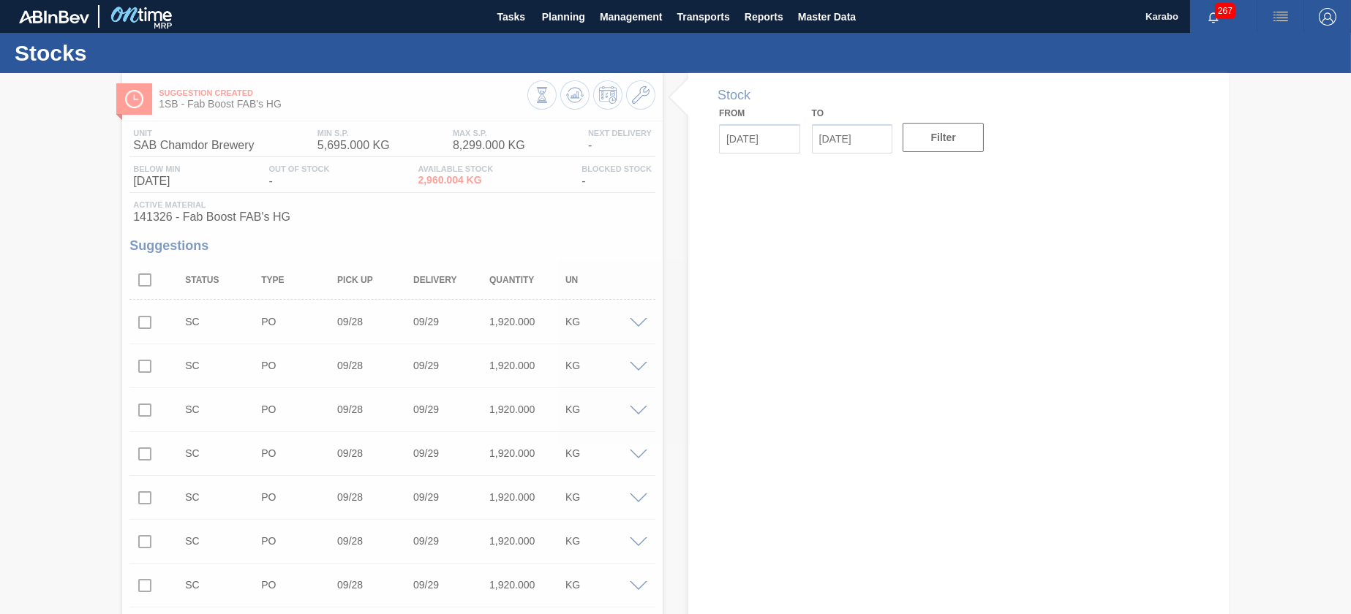
type input "[DATE]"
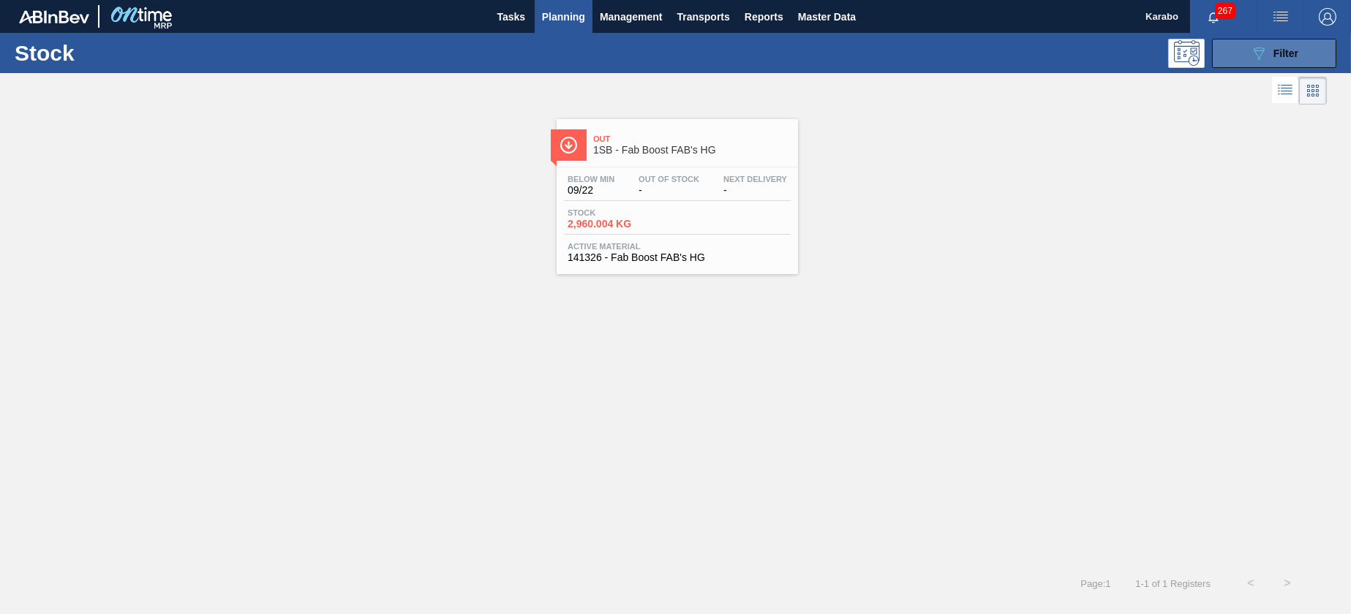
click at [1232, 59] on button "089F7B8B-B2A5-4AFE-B5C0-19BA573D28AC Filter" at bounding box center [1274, 53] width 124 height 29
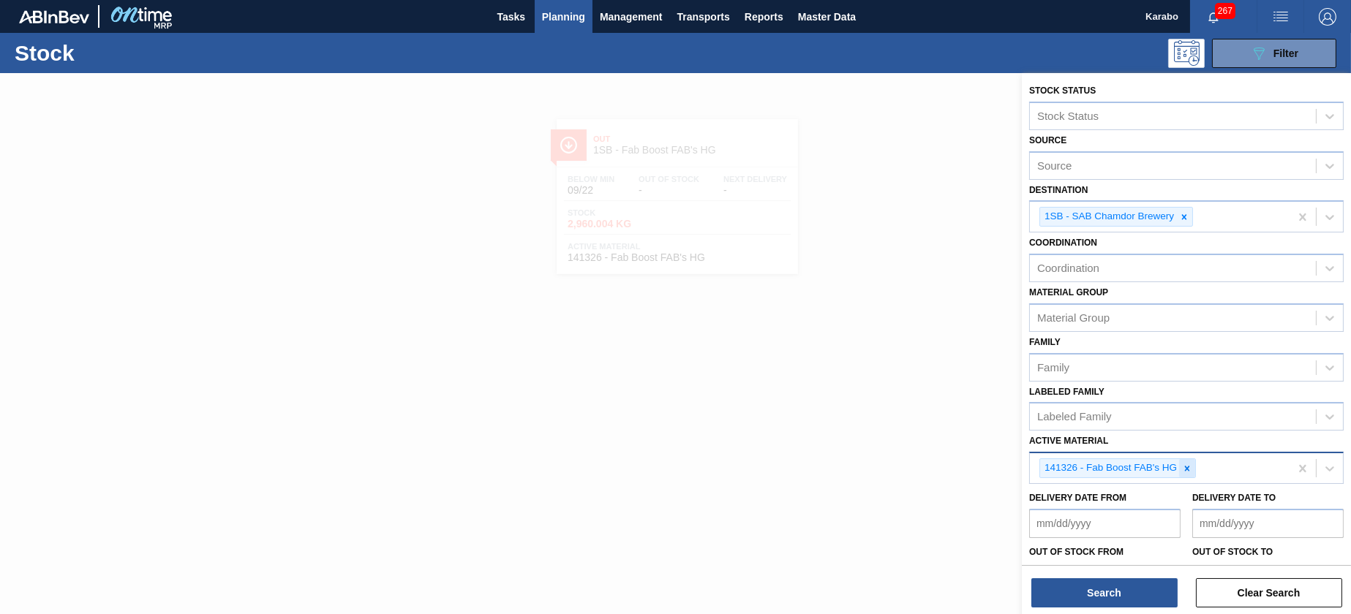
click at [1191, 459] on div at bounding box center [1187, 468] width 16 height 18
paste Material "5293"
type Material "5293"
click at [1133, 601] on button "Search" at bounding box center [1104, 592] width 146 height 29
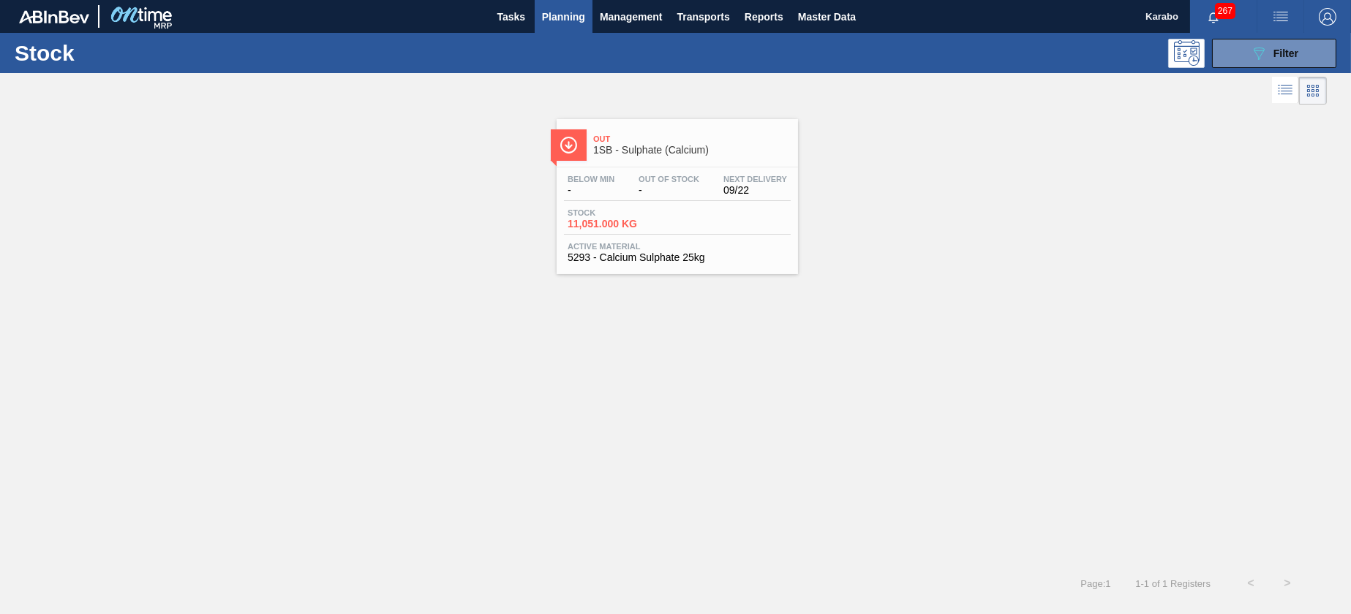
drag, startPoint x: 691, startPoint y: 264, endPoint x: 696, endPoint y: 272, distance: 9.5
click at [692, 266] on div "Out 1SB - Sulphate (Calcium) Below Min - Out Of Stock - Next Delivery 09/22 Sto…" at bounding box center [676, 196] width 241 height 155
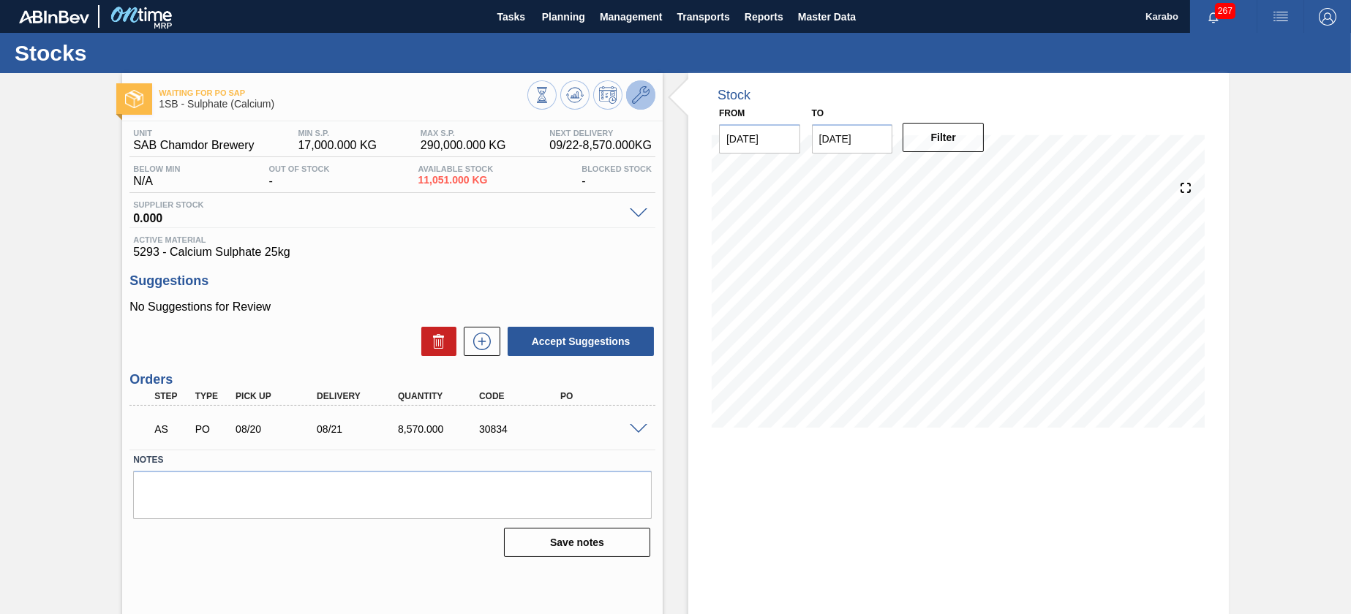
click at [631, 104] on button at bounding box center [640, 94] width 29 height 29
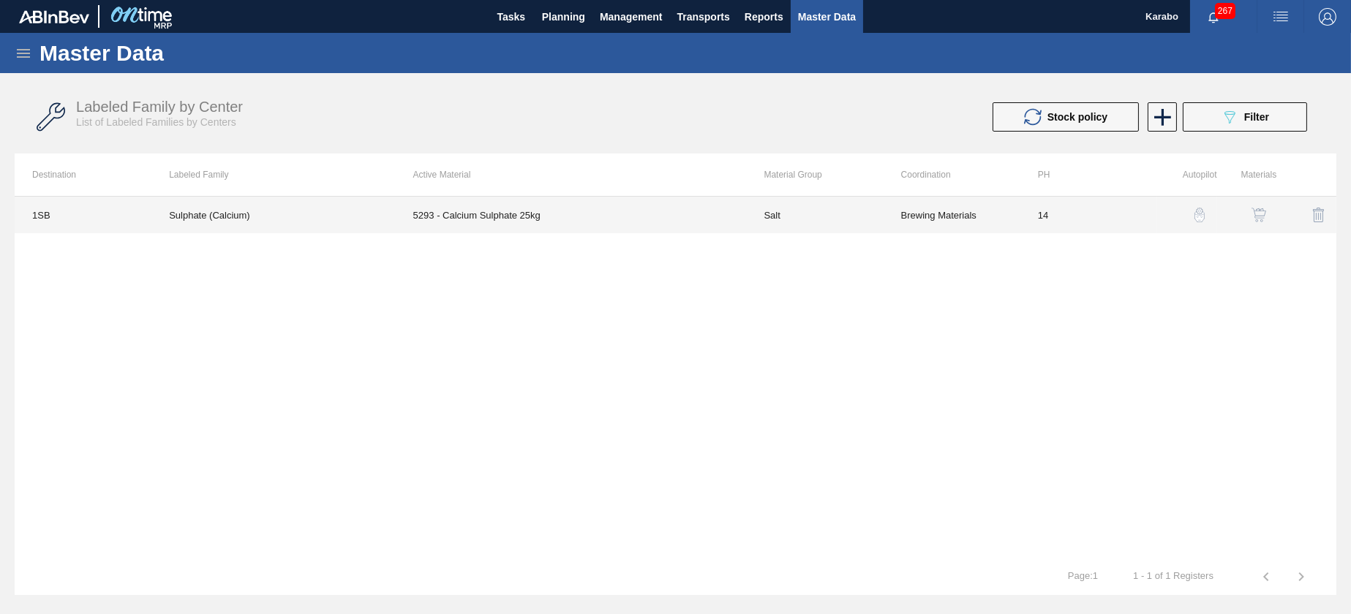
click at [785, 214] on td "Salt" at bounding box center [814, 215] width 137 height 37
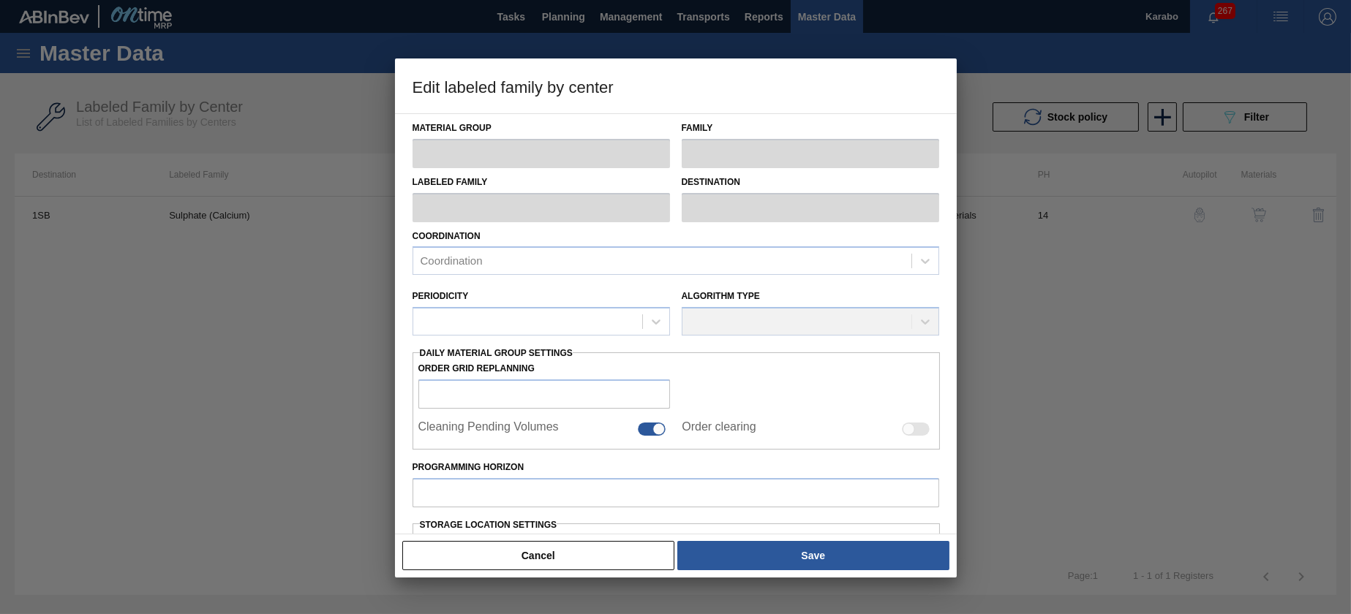
type input "Salt"
type input "Sulphates"
type input "Sulphate (Calcium)"
type input "1SB - SAB Chamdor Brewery"
type input "14"
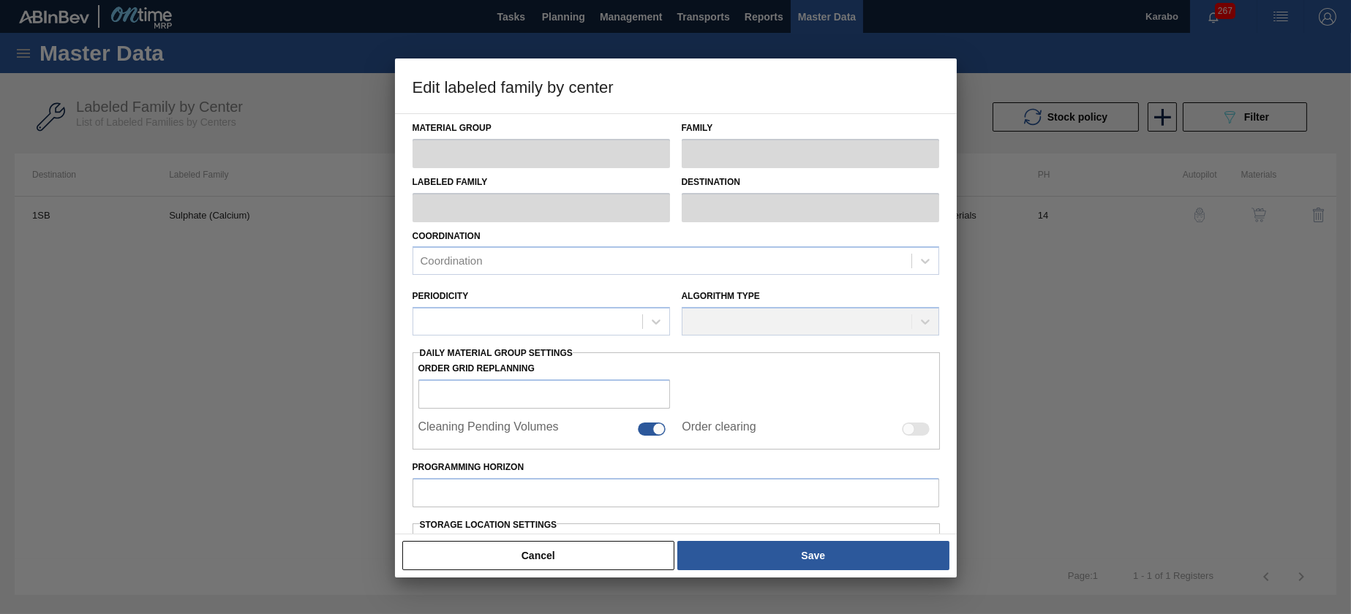
type input "17,000"
type input "290,000"
type input "0"
type input "17,000.000"
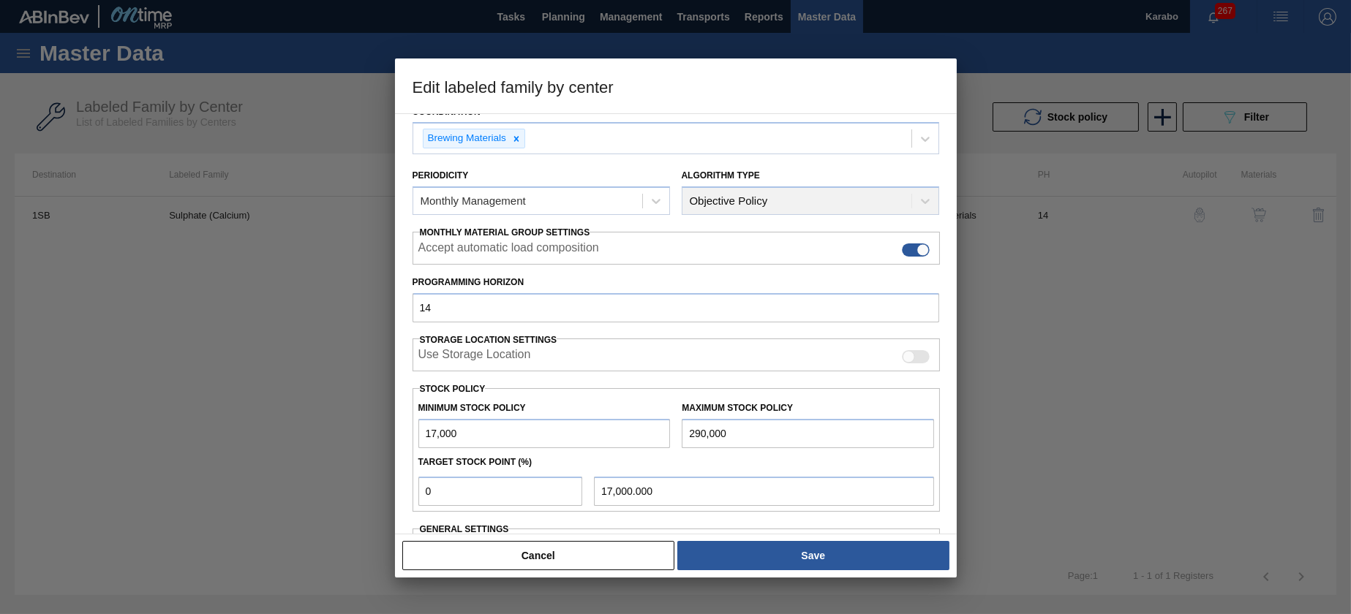
scroll to position [228, 0]
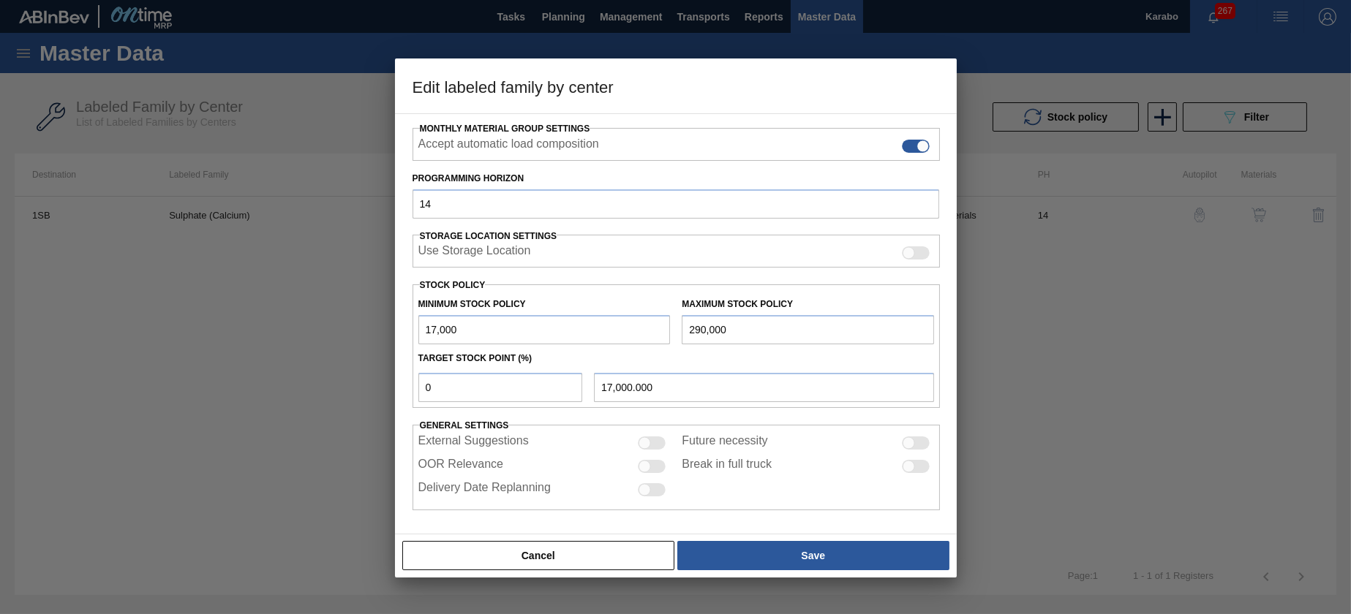
click at [766, 337] on input "290,000" at bounding box center [808, 329] width 252 height 29
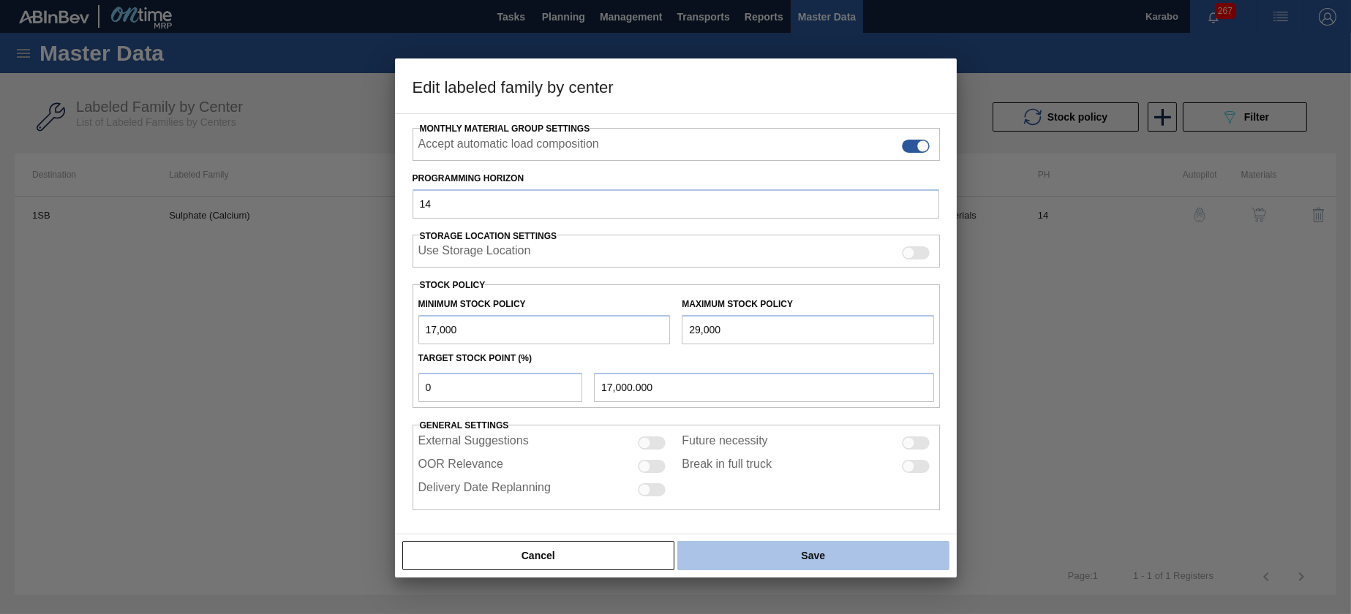
type input "29,000"
click at [794, 556] on button "Save" at bounding box center [812, 555] width 271 height 29
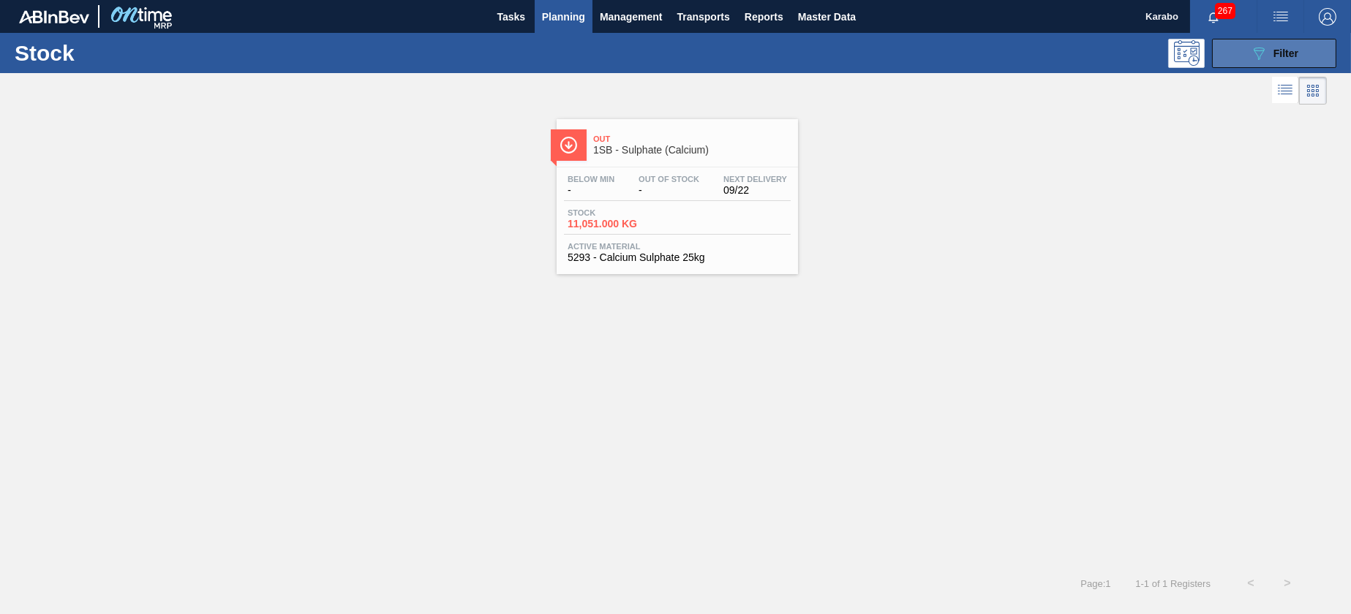
click at [1291, 60] on div "089F7B8B-B2A5-4AFE-B5C0-19BA573D28AC Filter" at bounding box center [1274, 54] width 48 height 18
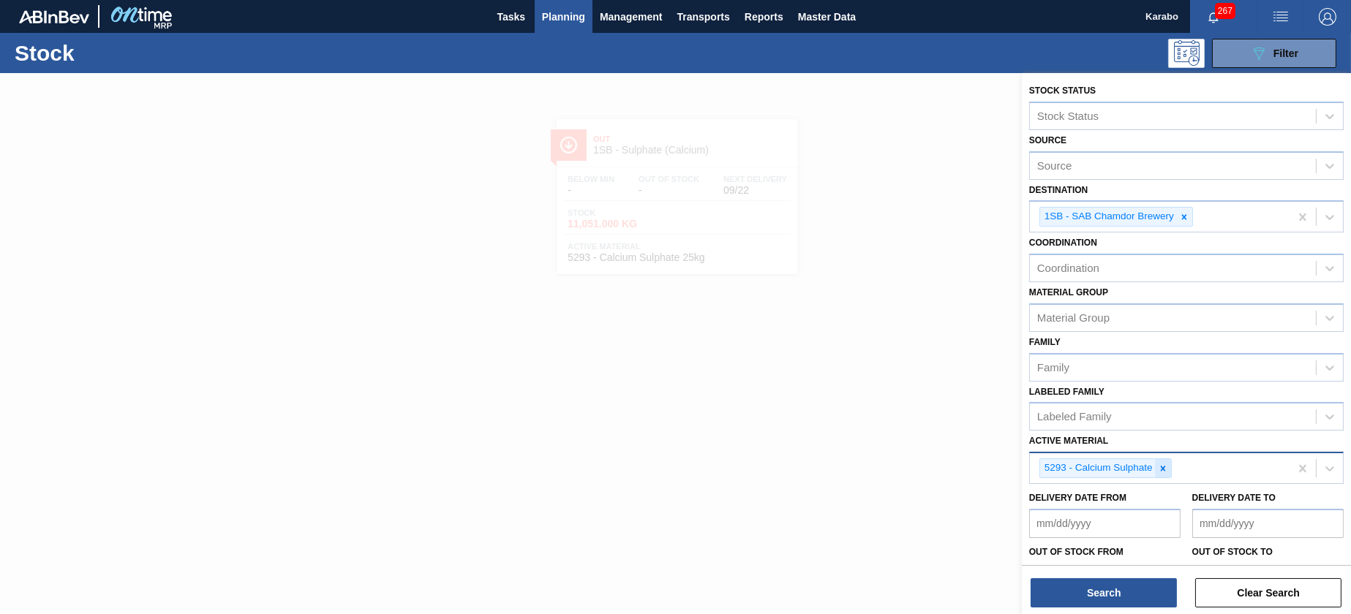
click at [1162, 467] on icon at bounding box center [1163, 468] width 5 height 5
paste Material "150385"
type Material "150385"
click at [1143, 587] on button "Search" at bounding box center [1104, 592] width 146 height 29
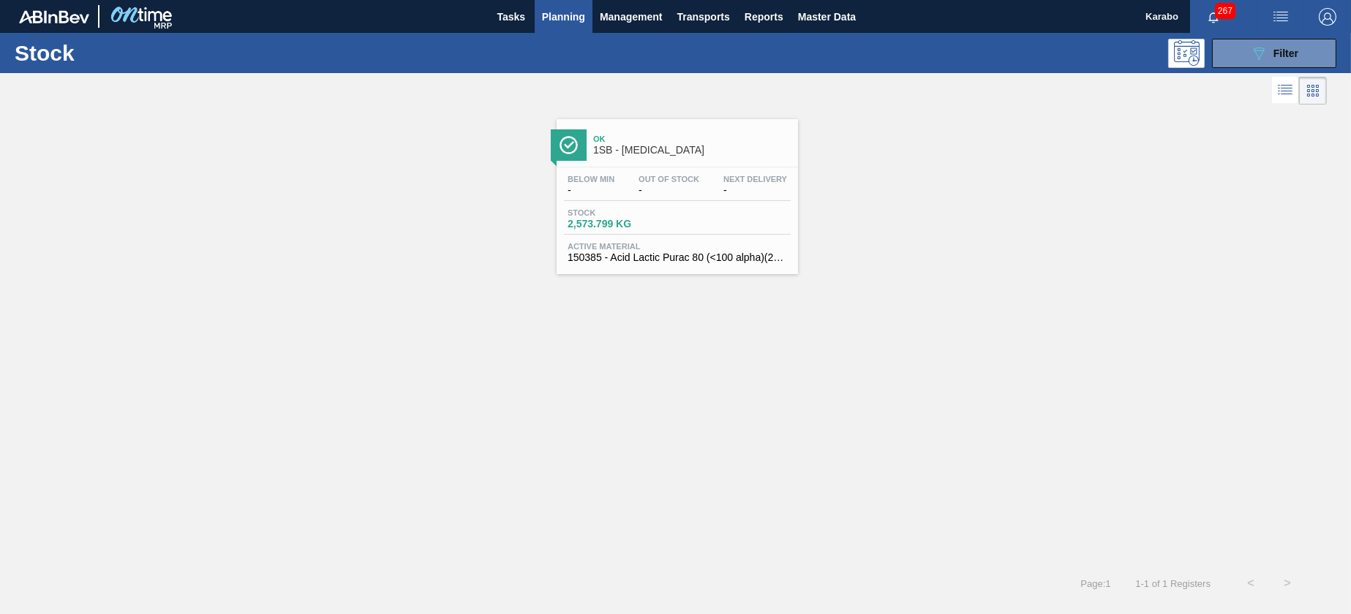
click at [726, 205] on div "Below Min - Out Of Stock - Next Delivery - Stock 2,573.799 KG Active Material 1…" at bounding box center [676, 216] width 241 height 99
